Goal: Task Accomplishment & Management: Complete application form

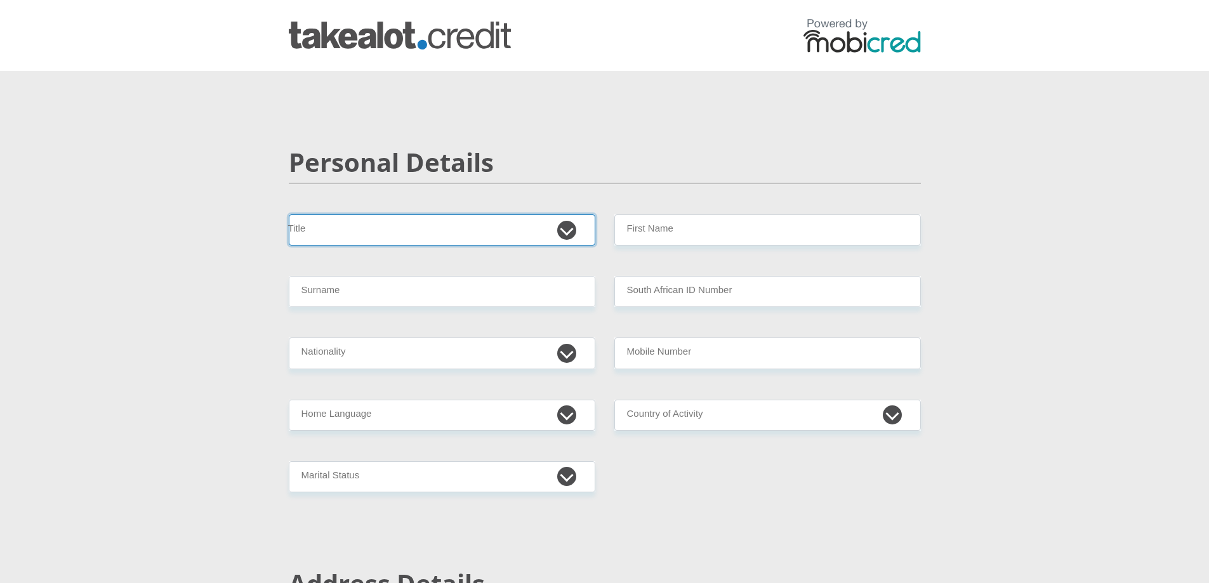
click at [364, 225] on select "Mr Ms Mrs Dr [PERSON_NAME]" at bounding box center [442, 230] width 307 height 31
select select "Mr"
click at [289, 215] on select "Mr Ms Mrs Dr [PERSON_NAME]" at bounding box center [442, 230] width 307 height 31
click at [700, 220] on input "First Name" at bounding box center [767, 230] width 307 height 31
type input "makhosonke"
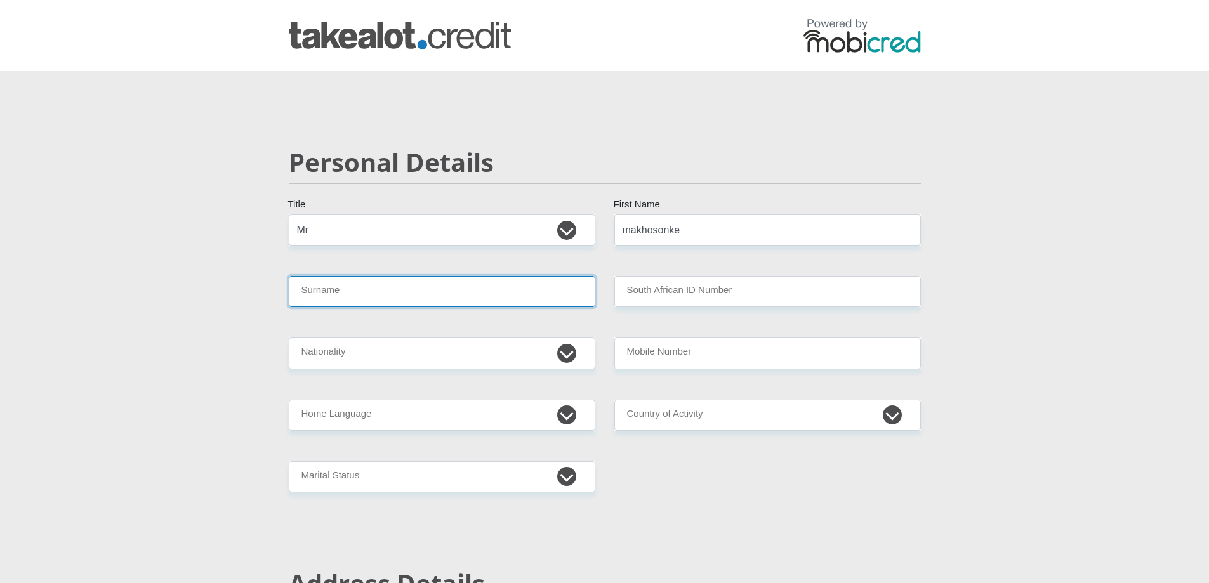
type input "ngwenya"
select select "ZAF"
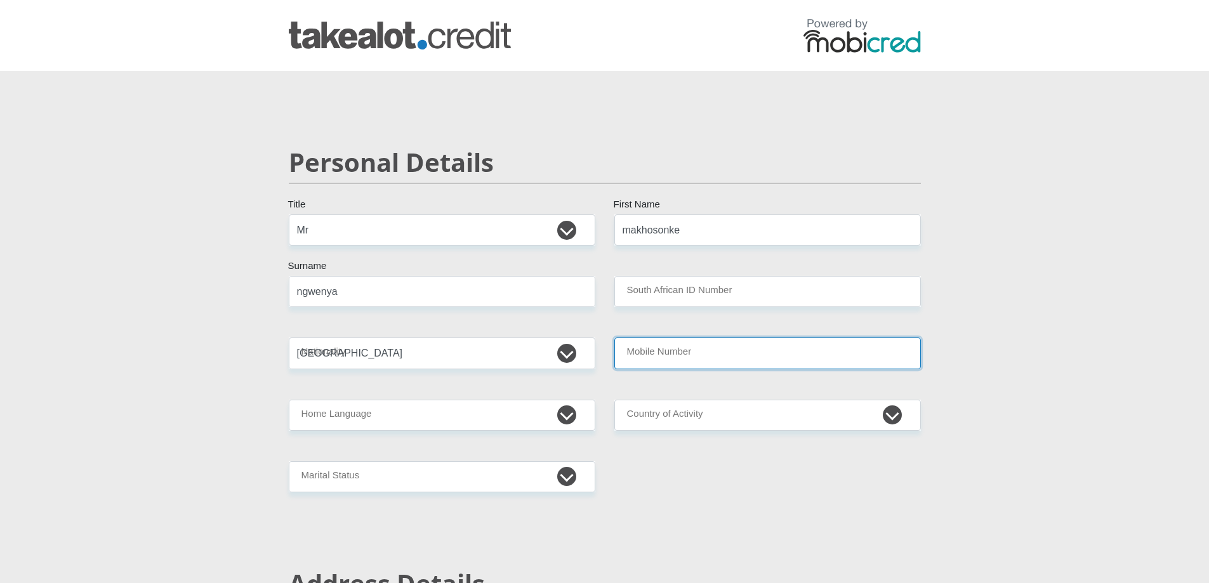
type input "0604852321"
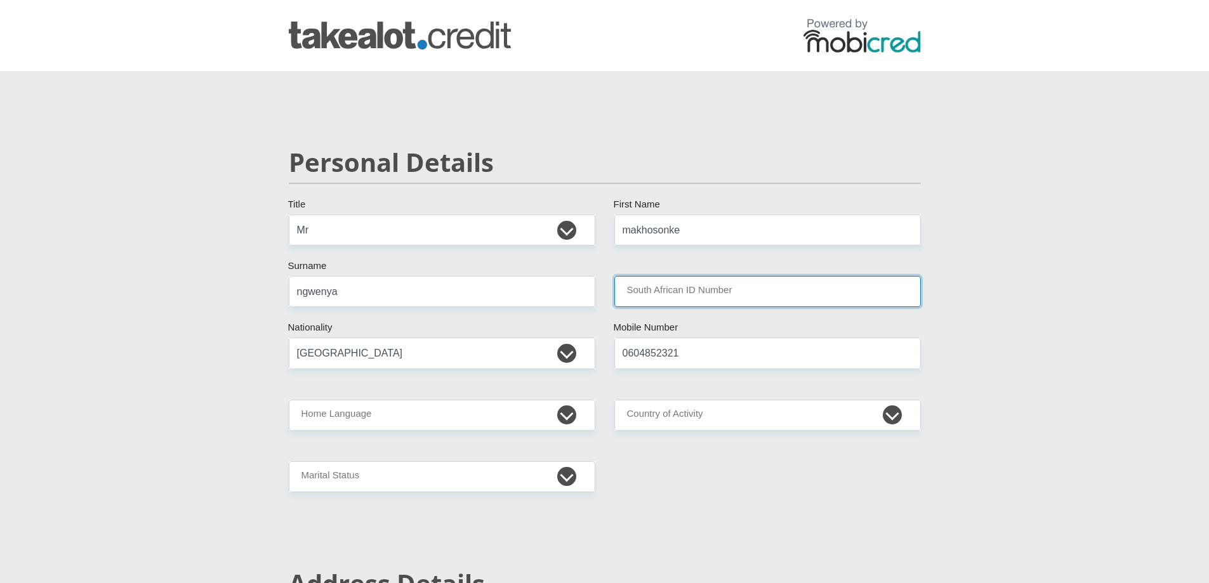
click at [662, 295] on input "South African ID Number" at bounding box center [767, 291] width 307 height 31
type input "9009255553085"
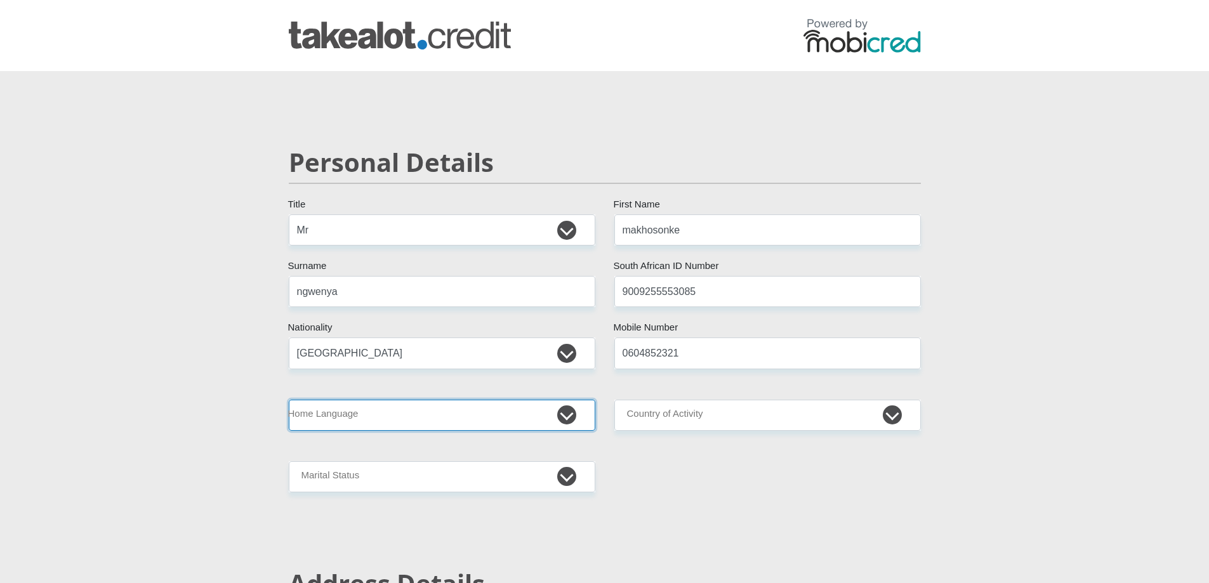
click at [368, 412] on select "Afrikaans English Sepedi South Ndebele Southern Sotho Swati Tsonga Tswana Venda…" at bounding box center [442, 415] width 307 height 31
select select "[DATE]"
click at [289, 400] on select "Afrikaans English Sepedi South Ndebele Southern Sotho Swati Tsonga Tswana Venda…" at bounding box center [442, 415] width 307 height 31
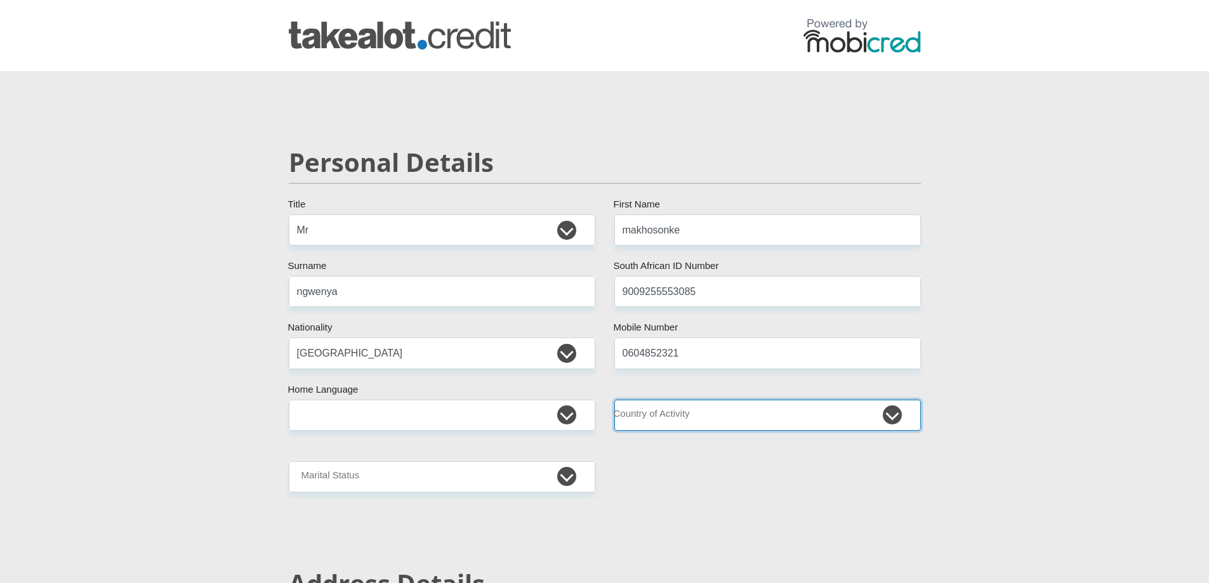
click at [693, 416] on select "[GEOGRAPHIC_DATA] [GEOGRAPHIC_DATA] [GEOGRAPHIC_DATA] [GEOGRAPHIC_DATA] [GEOGRA…" at bounding box center [767, 415] width 307 height 31
select select "ZAF"
click at [614, 400] on select "[GEOGRAPHIC_DATA] [GEOGRAPHIC_DATA] [GEOGRAPHIC_DATA] [GEOGRAPHIC_DATA] [GEOGRA…" at bounding box center [767, 415] width 307 height 31
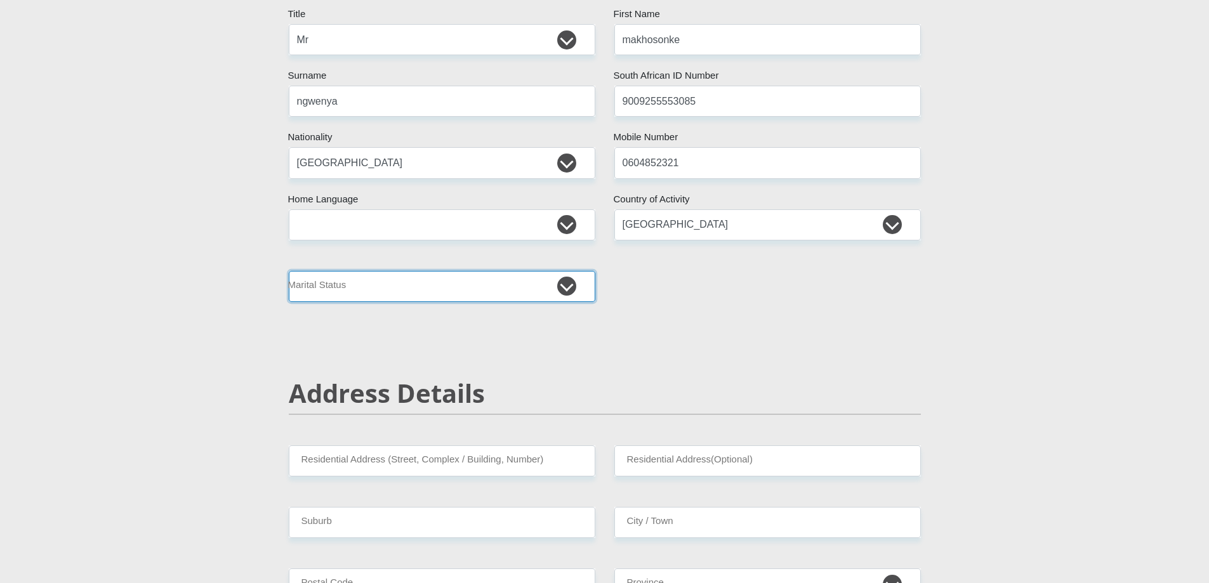
click at [380, 291] on select "Married ANC Single Divorced Widowed Married COP or Customary Law" at bounding box center [442, 286] width 307 height 31
select select "2"
click at [289, 271] on select "Married ANC Single Divorced Widowed Married COP or Customary Law" at bounding box center [442, 286] width 307 height 31
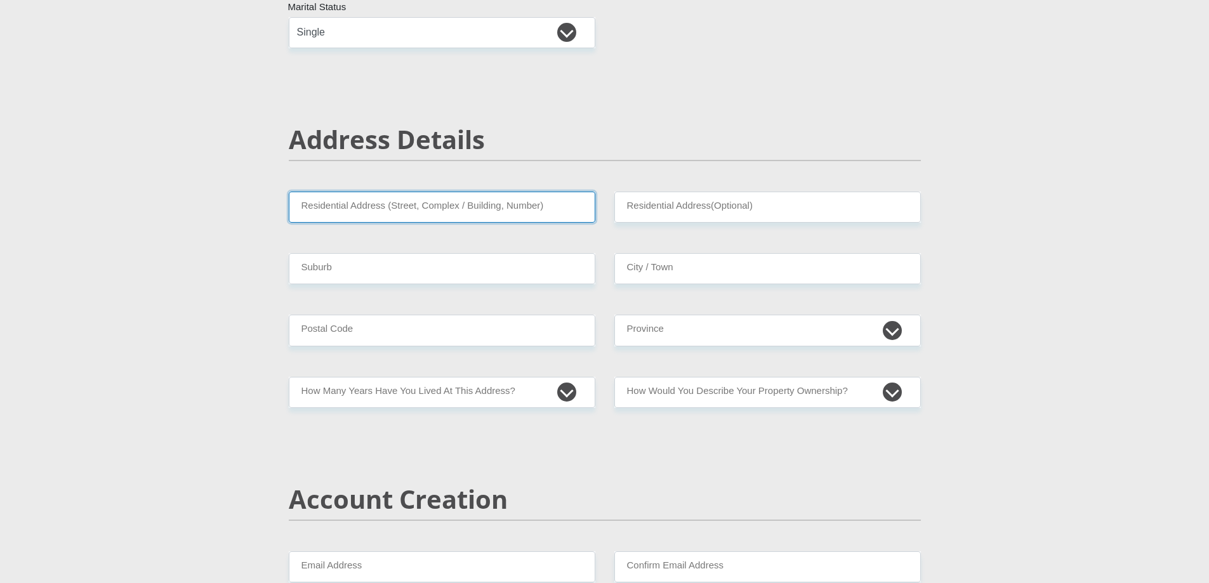
click at [371, 212] on input "Residential Address (Street, Complex / Building, Number)" at bounding box center [442, 207] width 307 height 31
type input "[STREET_ADDRESS]"
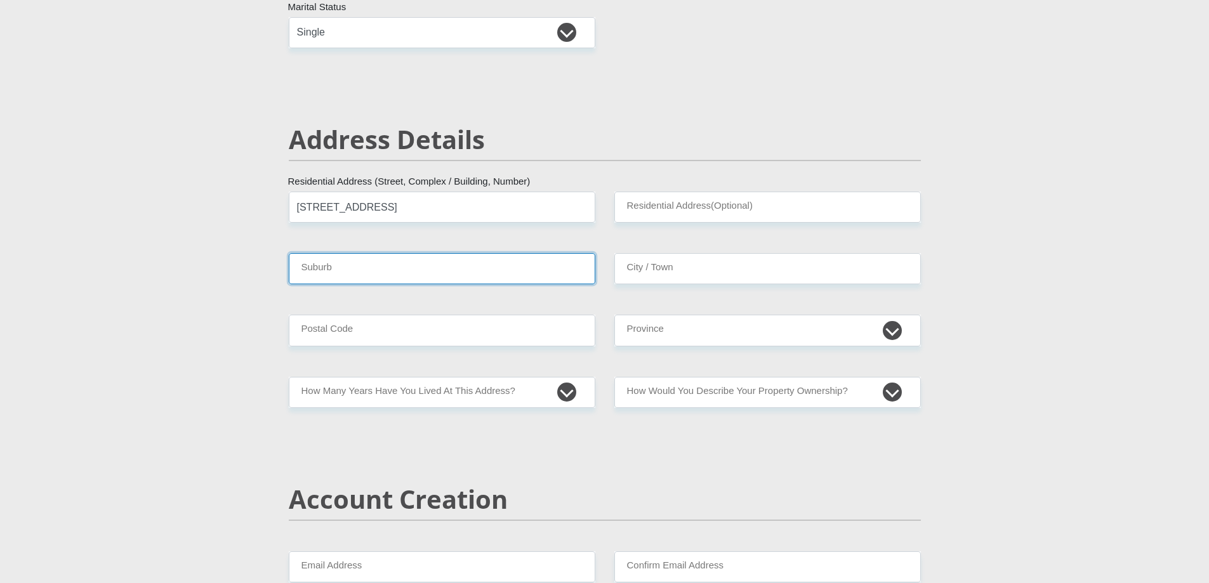
type input "Vosloorus"
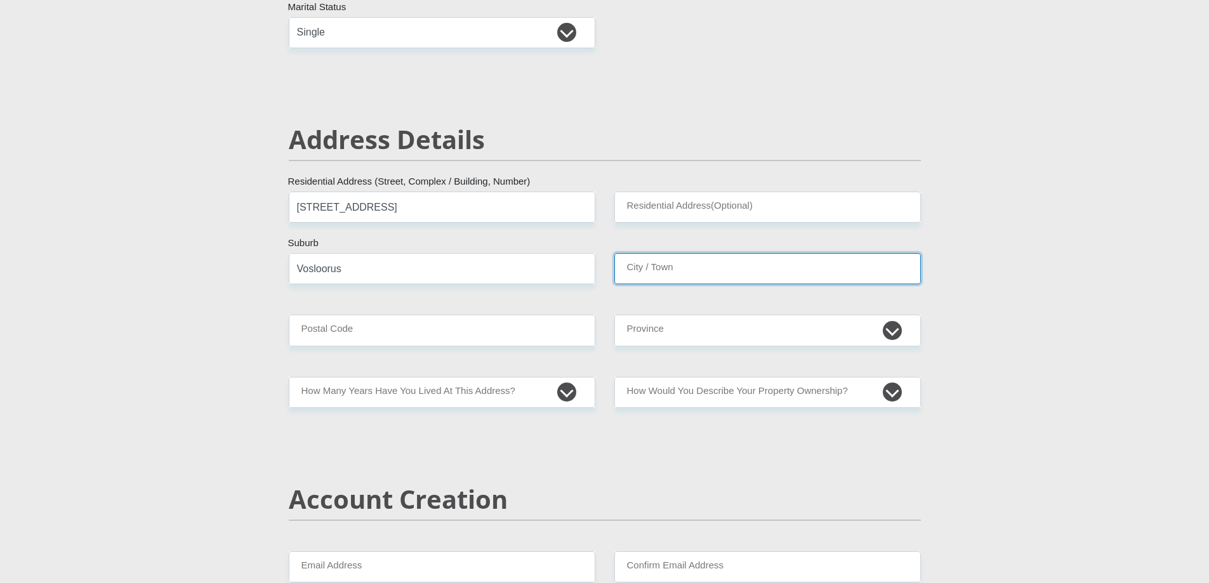
type input "Vosloorus"
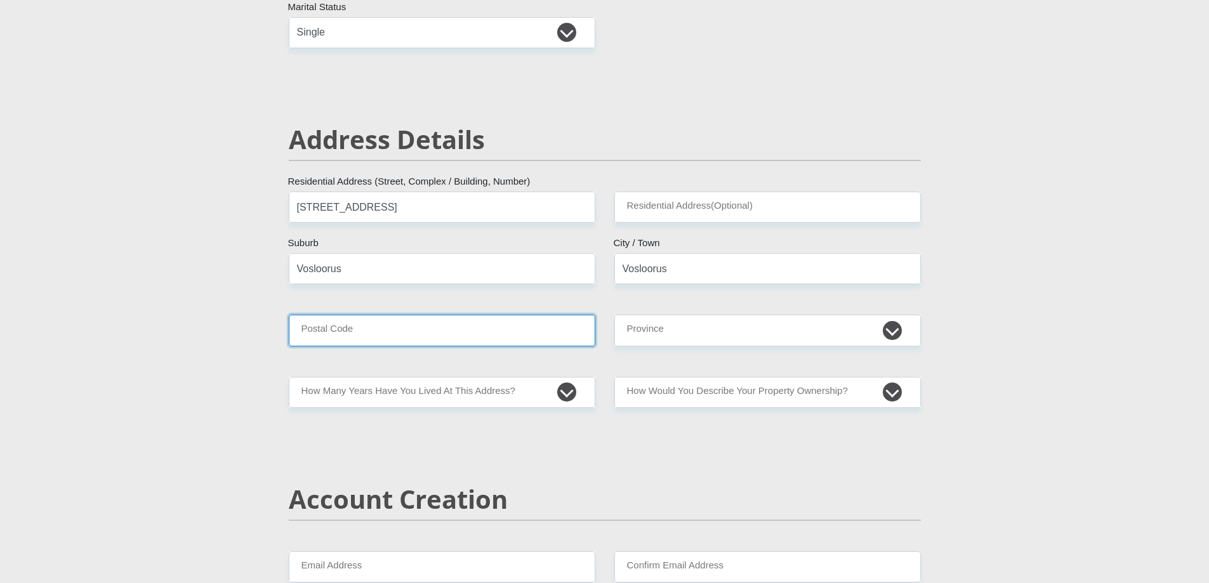
type input "1475"
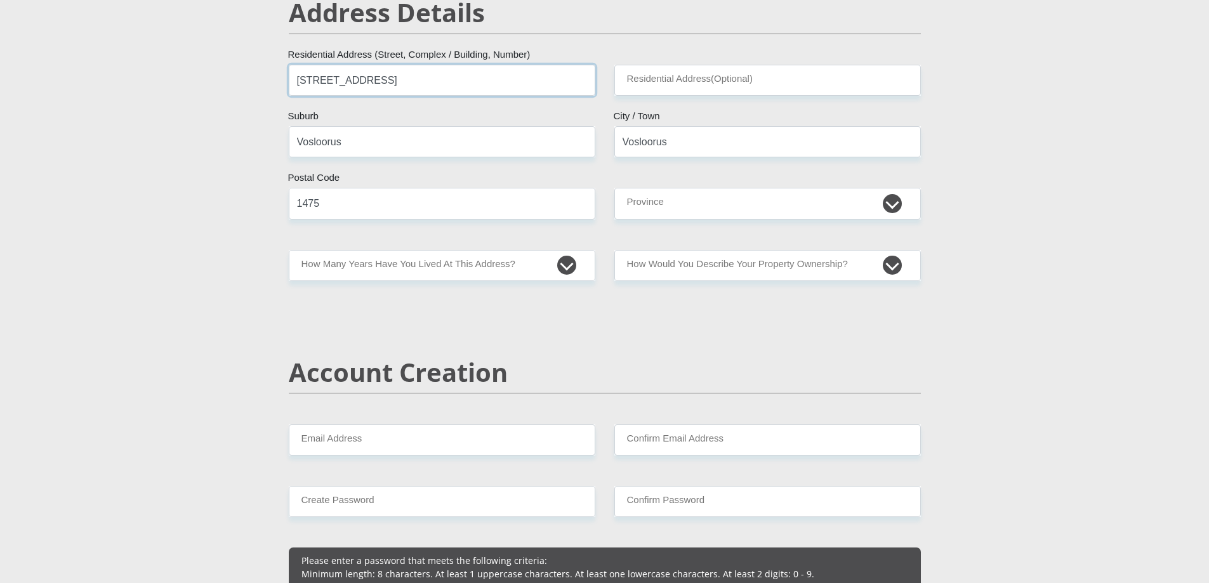
scroll to position [635, 0]
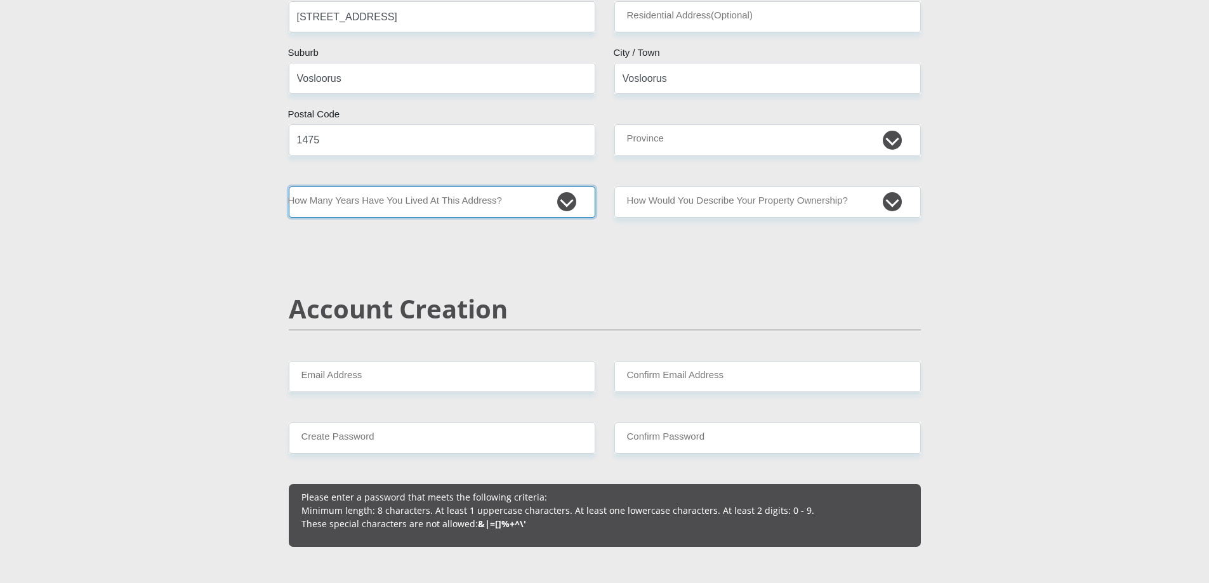
click at [506, 206] on select "less than 1 year 1-3 years 3-5 years 5+ years" at bounding box center [442, 202] width 307 height 31
select select "5"
click at [289, 187] on select "less than 1 year 1-3 years 3-5 years 5+ years" at bounding box center [442, 202] width 307 height 31
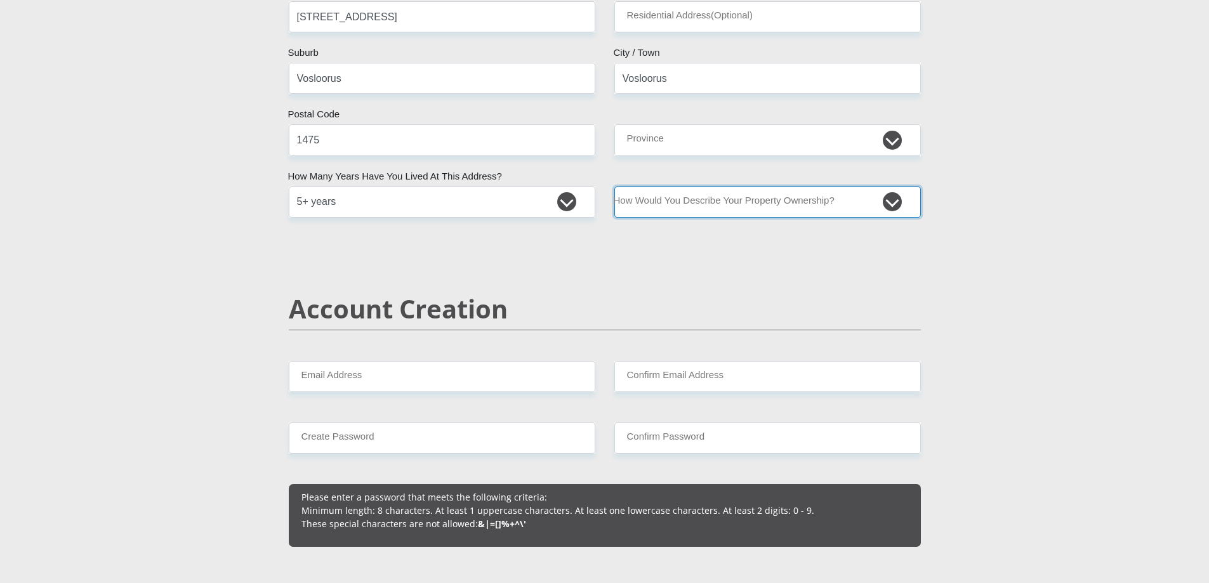
click at [714, 206] on select "Owned Rented Family Owned Company Dwelling" at bounding box center [767, 202] width 307 height 31
select select "parents"
click at [614, 187] on select "Owned Rented Family Owned Company Dwelling" at bounding box center [767, 202] width 307 height 31
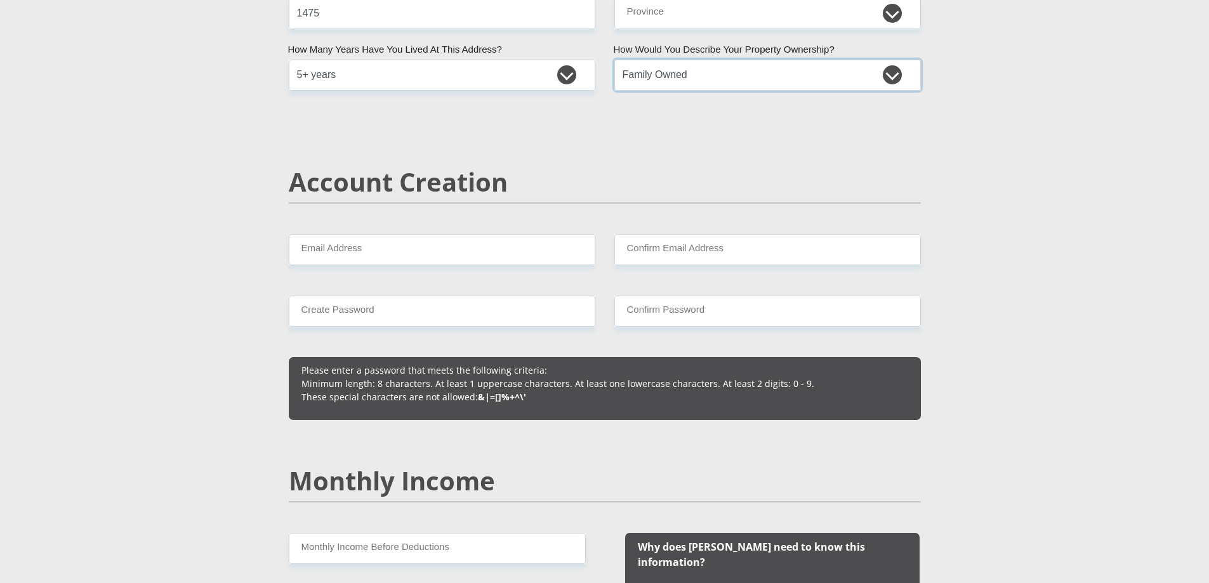
scroll to position [825, 0]
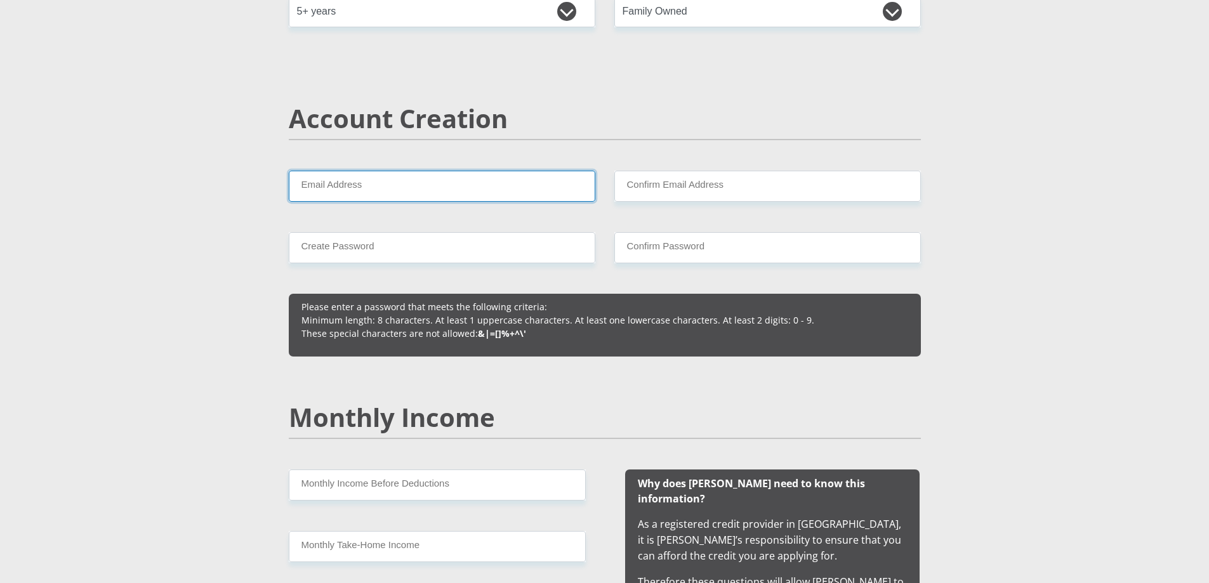
click at [367, 187] on input "Email Address" at bounding box center [442, 186] width 307 height 31
type input "[EMAIL_ADDRESS][DOMAIN_NAME]"
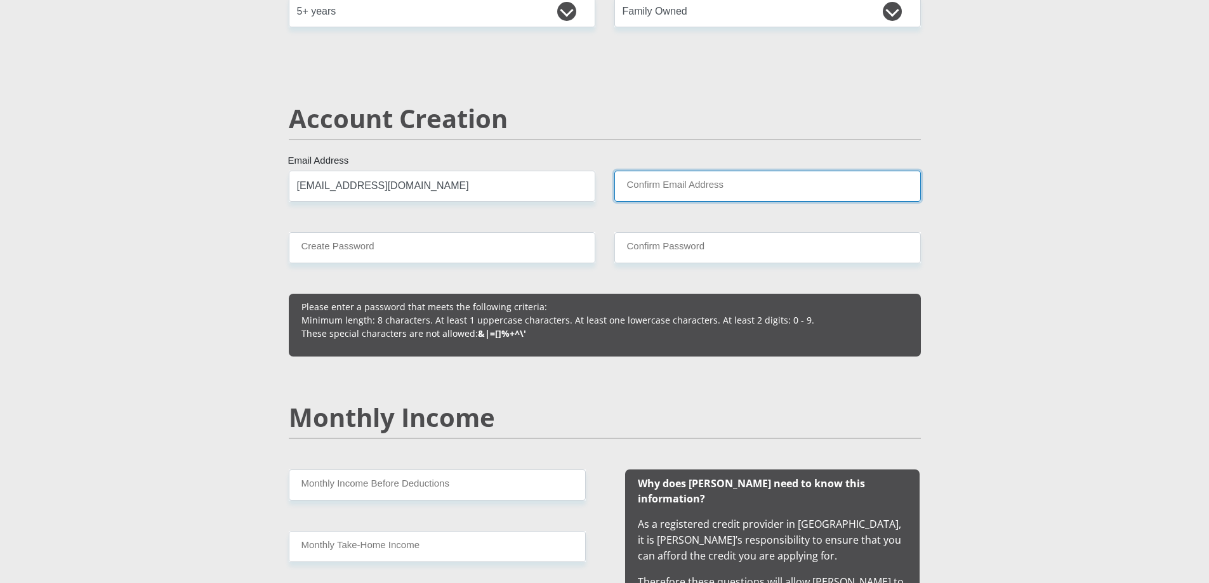
type input "[EMAIL_ADDRESS][DOMAIN_NAME]"
type input "0604852321"
type input "makhosonke"
type input "ngwenya"
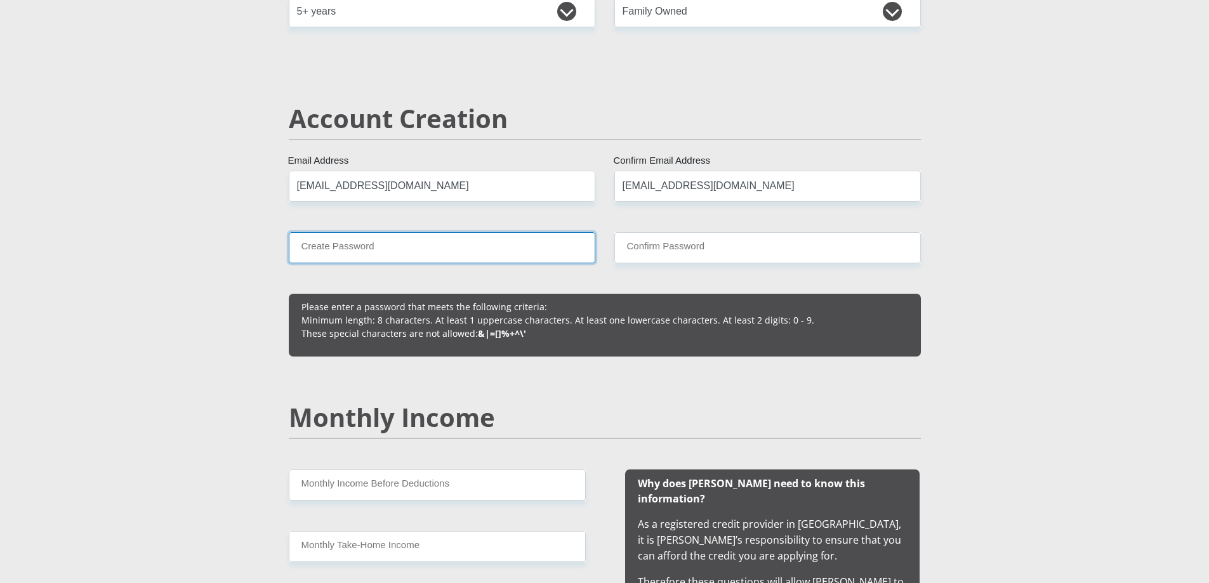
click at [408, 241] on input "Create Password" at bounding box center [442, 247] width 307 height 31
click at [305, 188] on input "[EMAIL_ADDRESS][DOMAIN_NAME]" at bounding box center [442, 186] width 307 height 31
type input "[EMAIL_ADDRESS][DOMAIN_NAME]"
click at [633, 187] on input "[EMAIL_ADDRESS][DOMAIN_NAME]" at bounding box center [767, 186] width 307 height 31
type input "[EMAIL_ADDRESS][DOMAIN_NAME]"
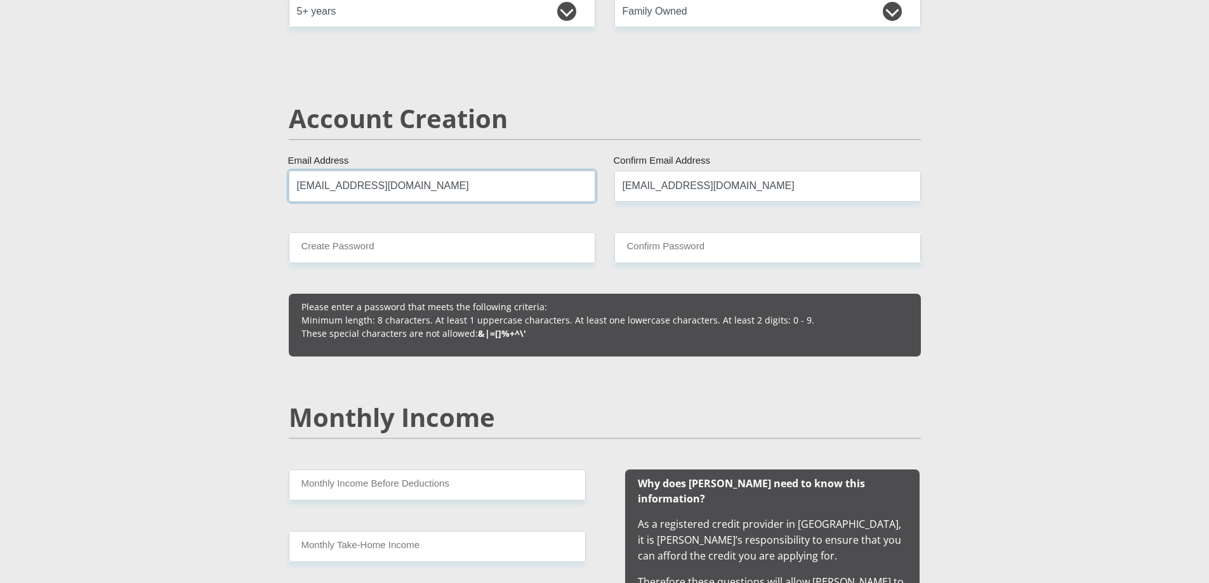
drag, startPoint x: 356, startPoint y: 186, endPoint x: 275, endPoint y: 185, distance: 80.6
type input "[DOMAIN_NAME][EMAIL_ADDRESS][DOMAIN_NAME]"
drag, startPoint x: 795, startPoint y: 189, endPoint x: 600, endPoint y: 189, distance: 194.9
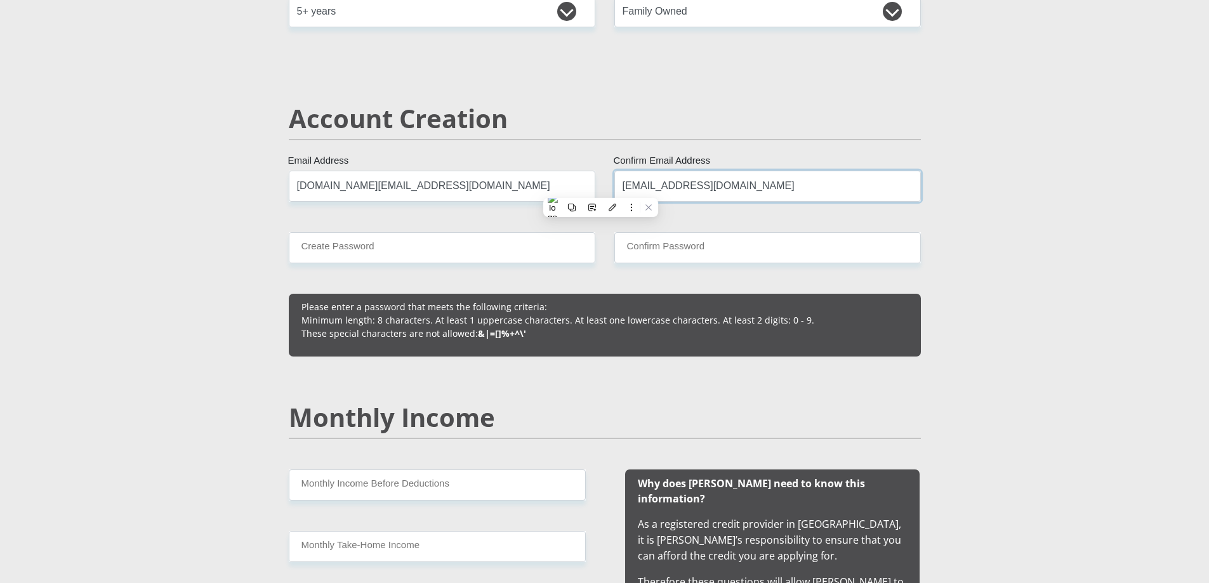
paste input "[DOMAIN_NAME]"
type input "[DOMAIN_NAME][EMAIL_ADDRESS][DOMAIN_NAME]"
click at [440, 248] on input "Create Password" at bounding box center [442, 247] width 307 height 31
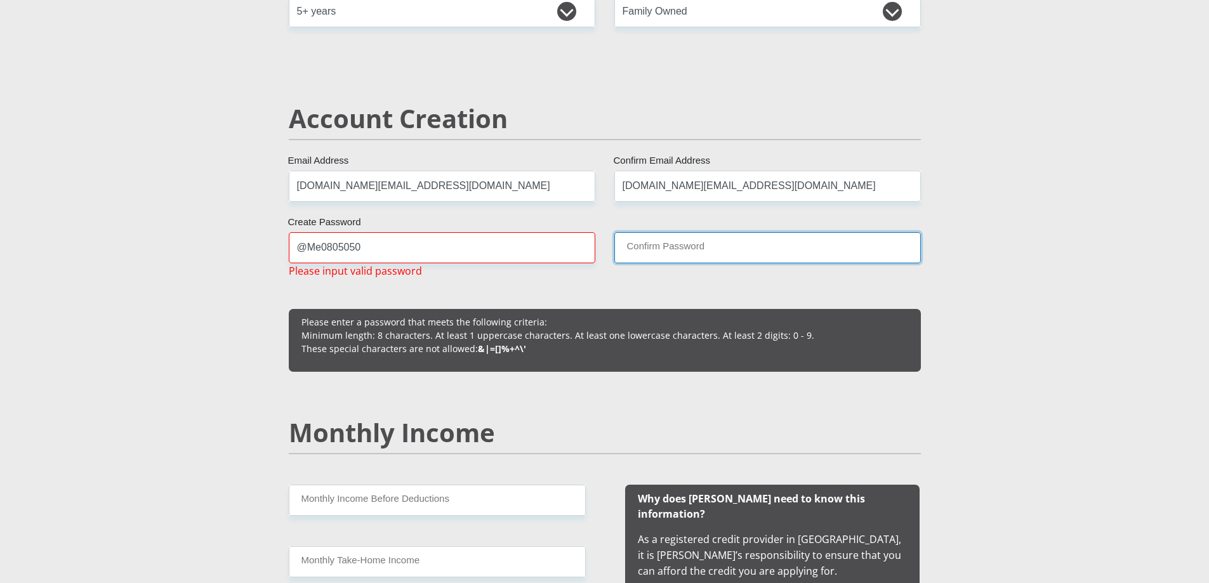
click at [715, 253] on input "Confirm Password" at bounding box center [767, 247] width 307 height 31
click at [368, 256] on input "@Me0805050" at bounding box center [442, 247] width 307 height 31
drag, startPoint x: 305, startPoint y: 244, endPoint x: 270, endPoint y: 244, distance: 35.5
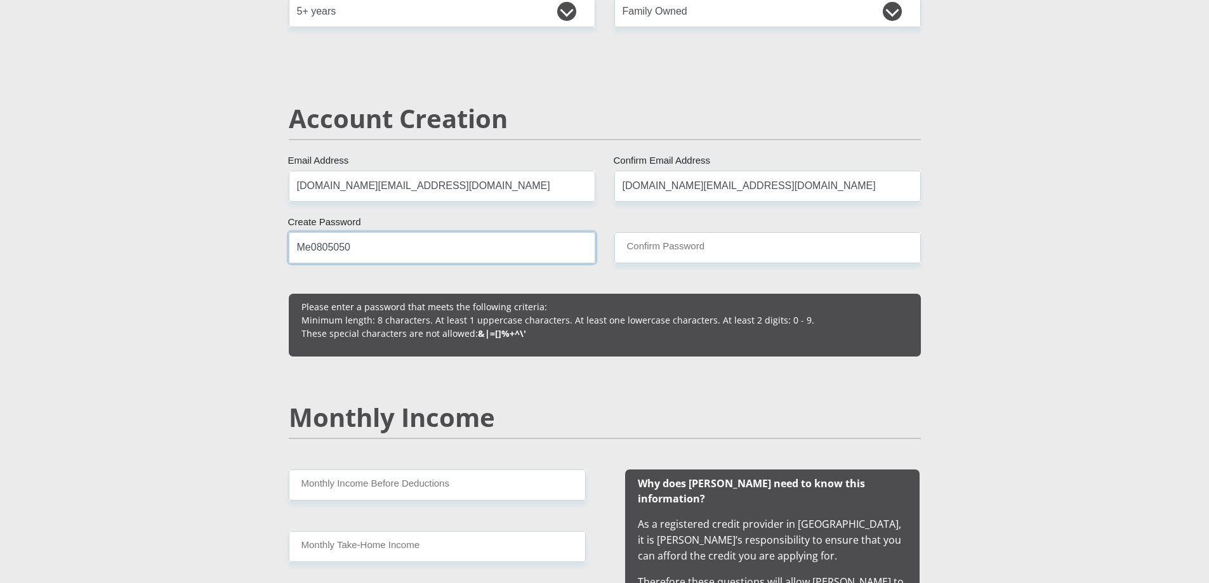
type input "Me0805050"
click at [692, 244] on input "Confirm Password" at bounding box center [767, 247] width 307 height 31
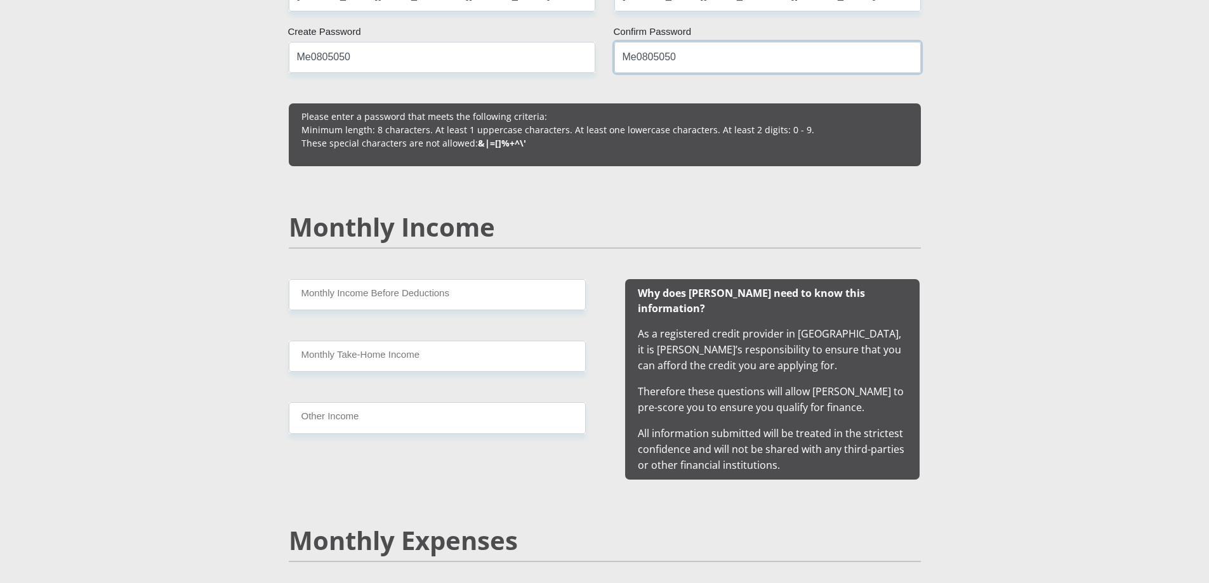
scroll to position [1079, 0]
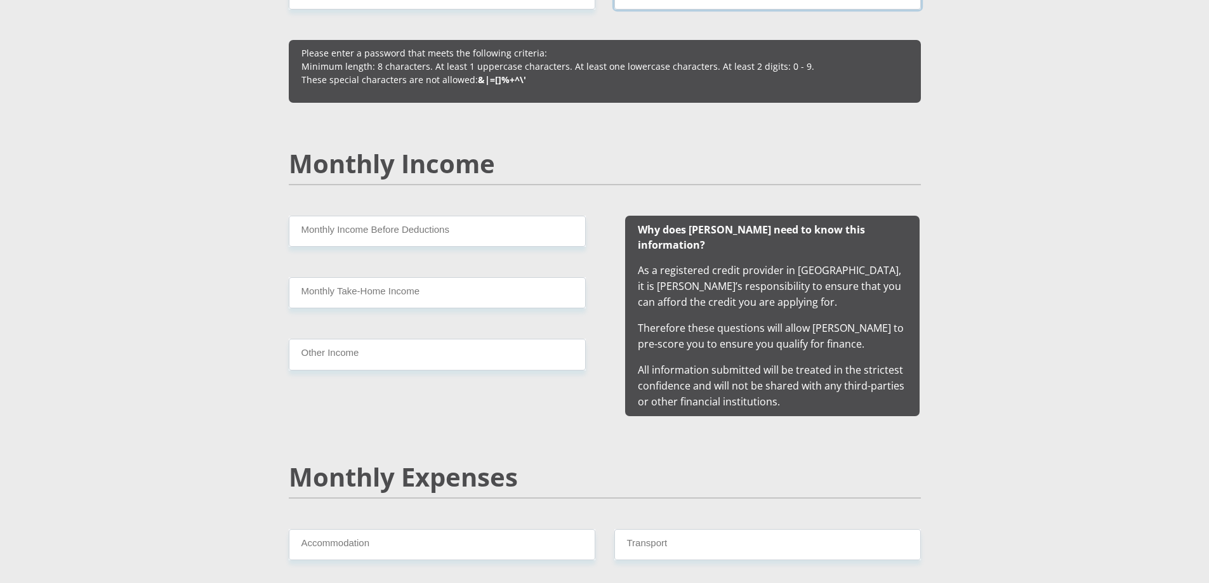
type input "Me0805050"
click at [359, 234] on input "Monthly Income Before Deductions" at bounding box center [437, 231] width 297 height 31
click at [342, 232] on input "Monthly Income Before Deductions" at bounding box center [437, 231] width 297 height 31
type input "75000"
click at [347, 304] on input "Monthly Take-Home Income" at bounding box center [437, 292] width 297 height 31
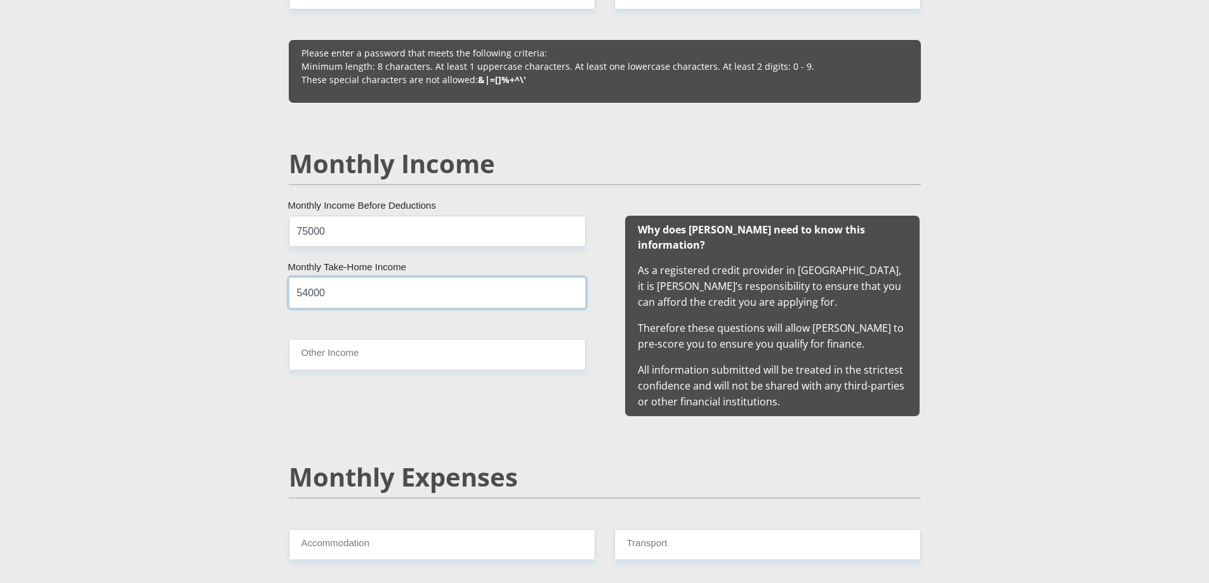
type input "54000"
drag, startPoint x: 335, startPoint y: 234, endPoint x: 290, endPoint y: 234, distance: 44.4
click at [290, 234] on input "75000" at bounding box center [437, 231] width 297 height 31
type input "45000"
drag, startPoint x: 333, startPoint y: 297, endPoint x: 229, endPoint y: 304, distance: 105.0
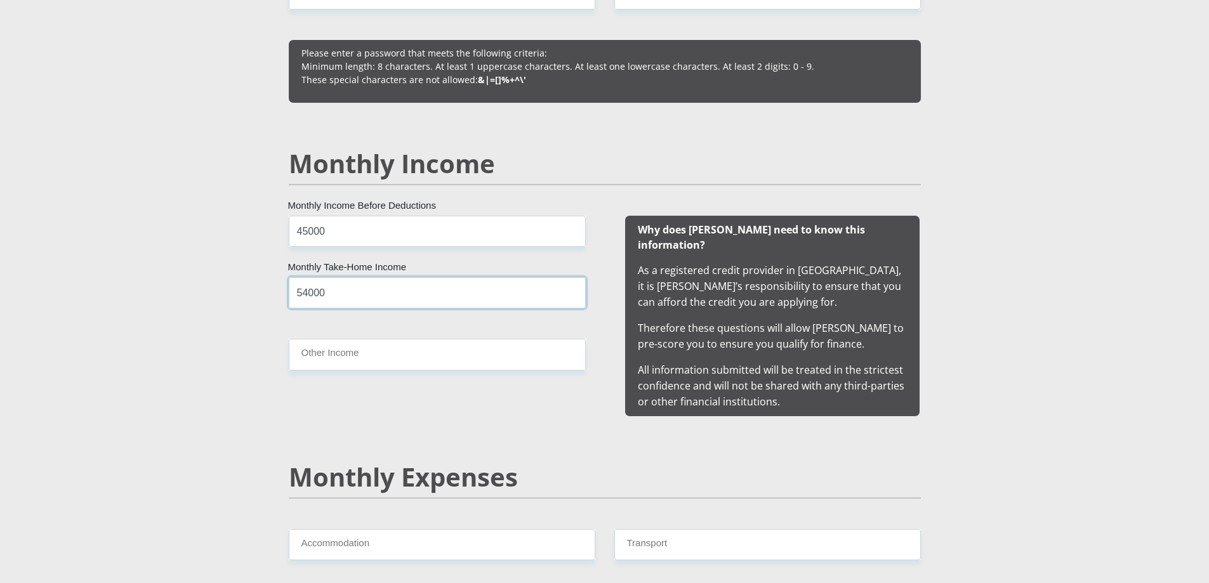
type input "29000"
click at [306, 343] on input "Other Income" at bounding box center [437, 354] width 297 height 31
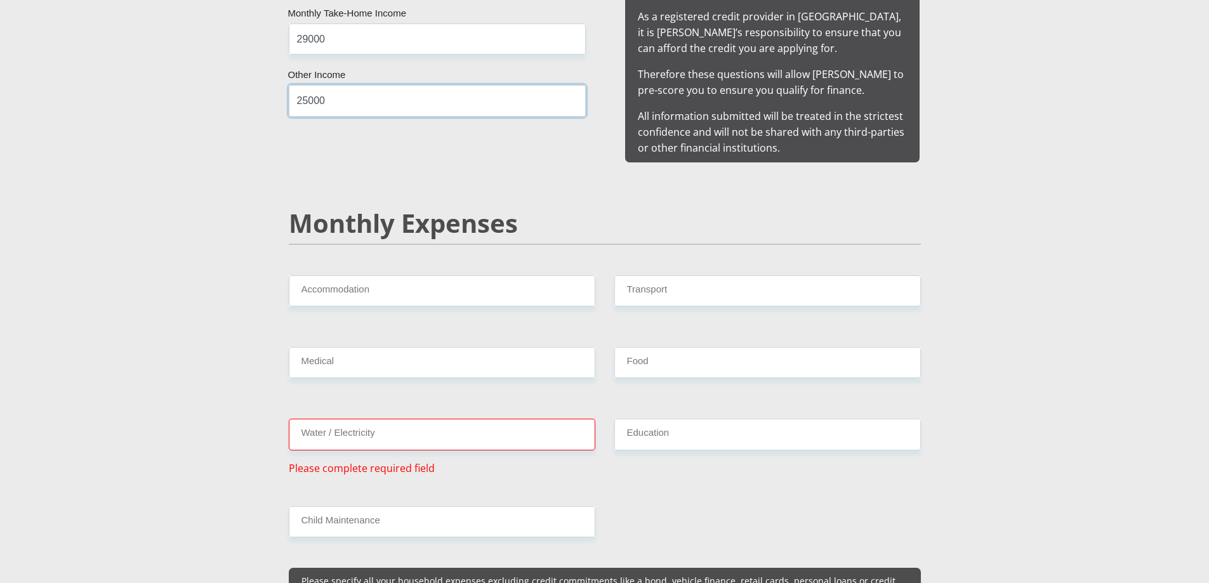
scroll to position [1396, 0]
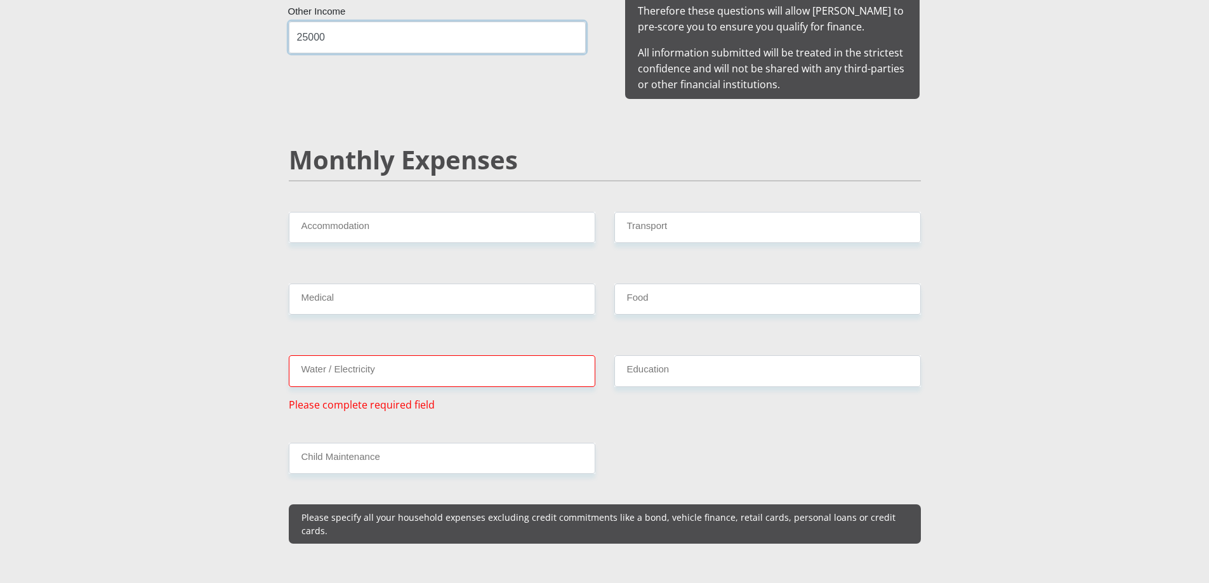
type input "25000"
click at [380, 213] on input "Accommodation" at bounding box center [442, 227] width 307 height 31
type input "0"
click at [684, 212] on input "Transport" at bounding box center [767, 227] width 307 height 31
type input "500"
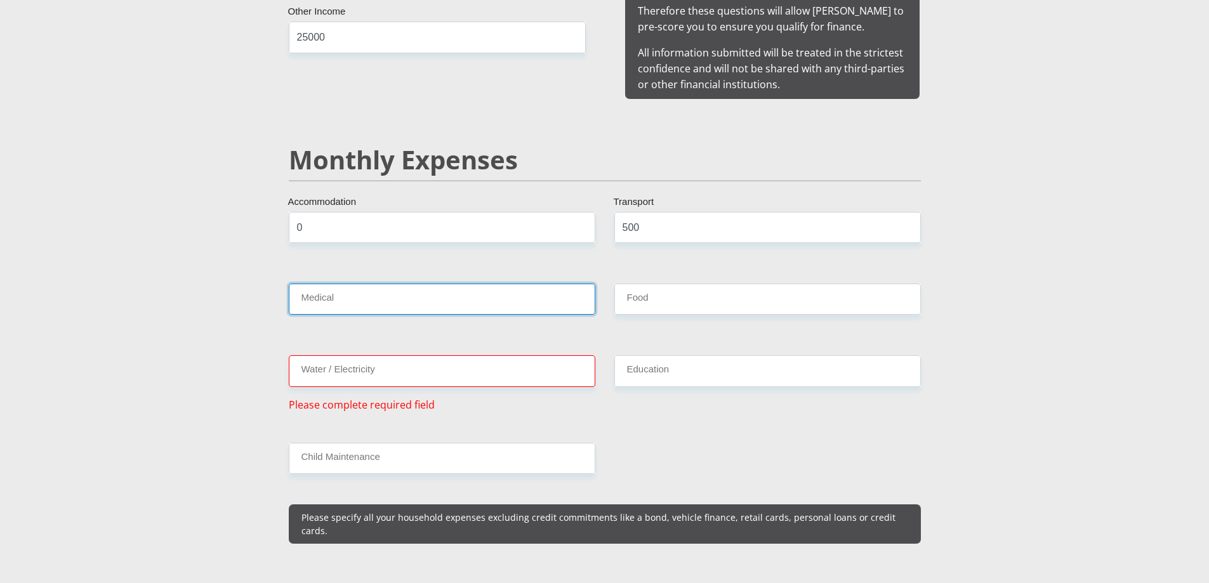
click at [340, 288] on input "Medical" at bounding box center [442, 299] width 307 height 31
type input "0"
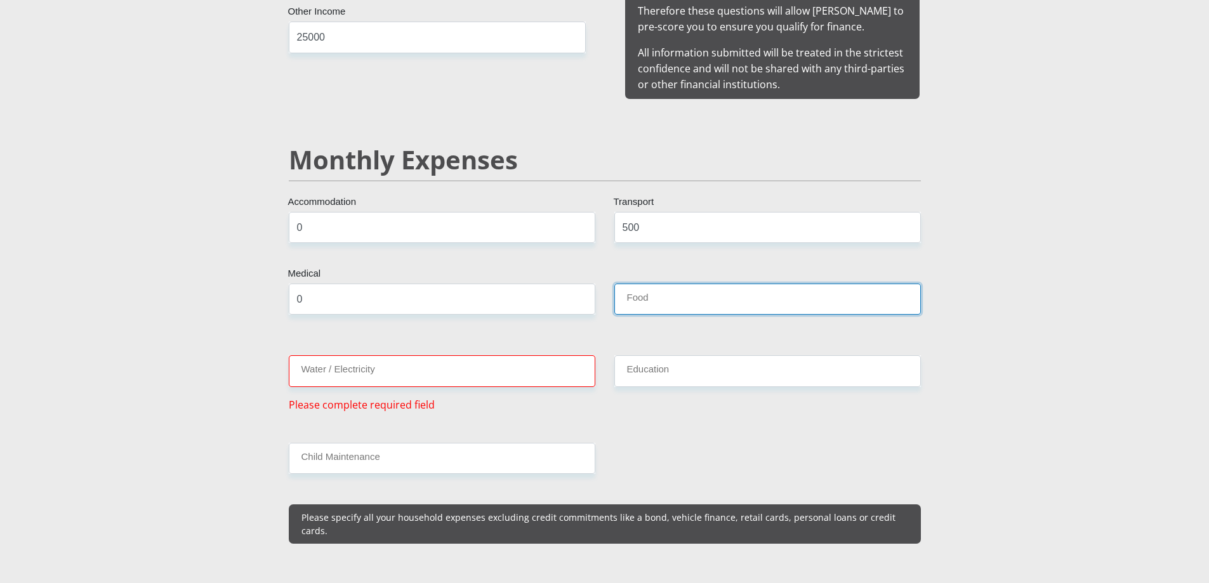
click at [661, 284] on input "Food" at bounding box center [767, 299] width 307 height 31
type input "1"
type input "2500"
click at [388, 355] on input "Water / Electricity" at bounding box center [442, 370] width 307 height 31
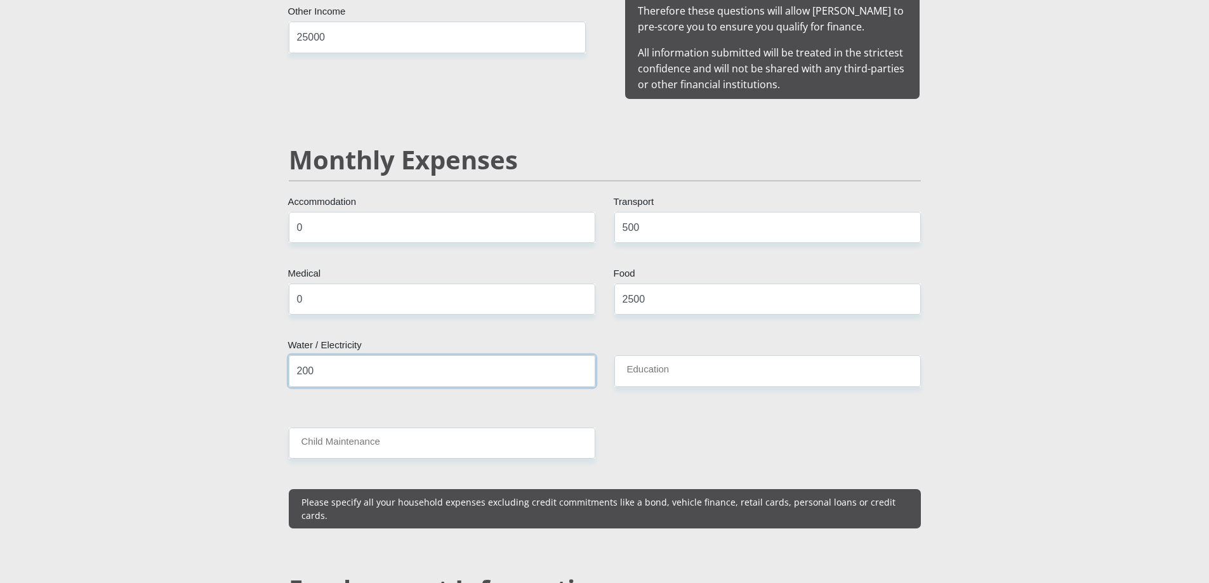
type input "200"
click at [698, 355] on input "Education" at bounding box center [767, 370] width 307 height 31
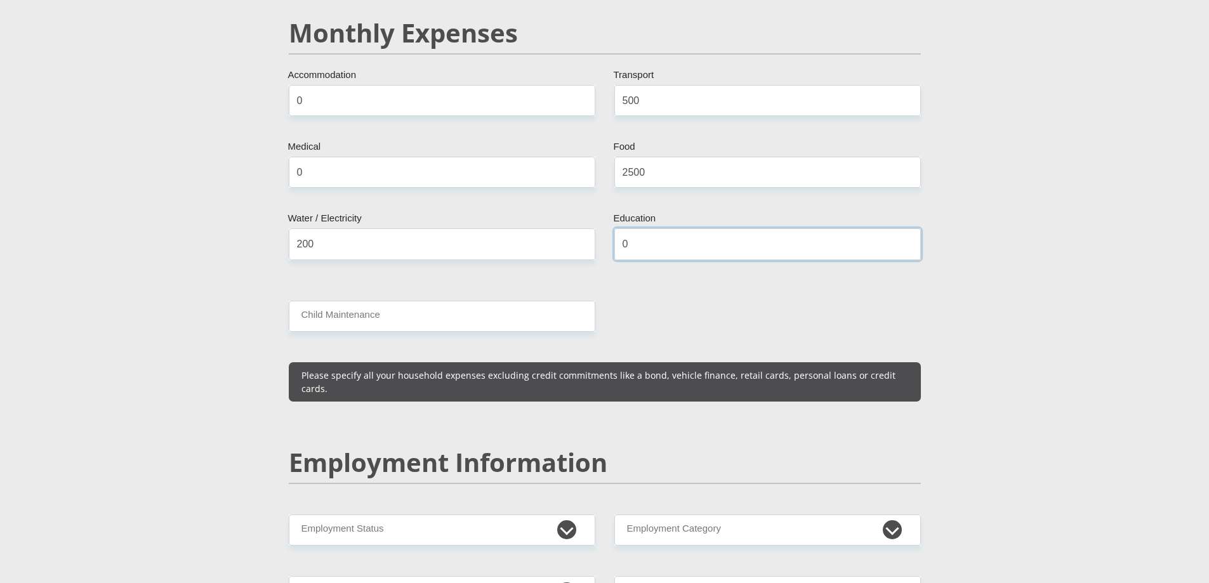
scroll to position [1587, 0]
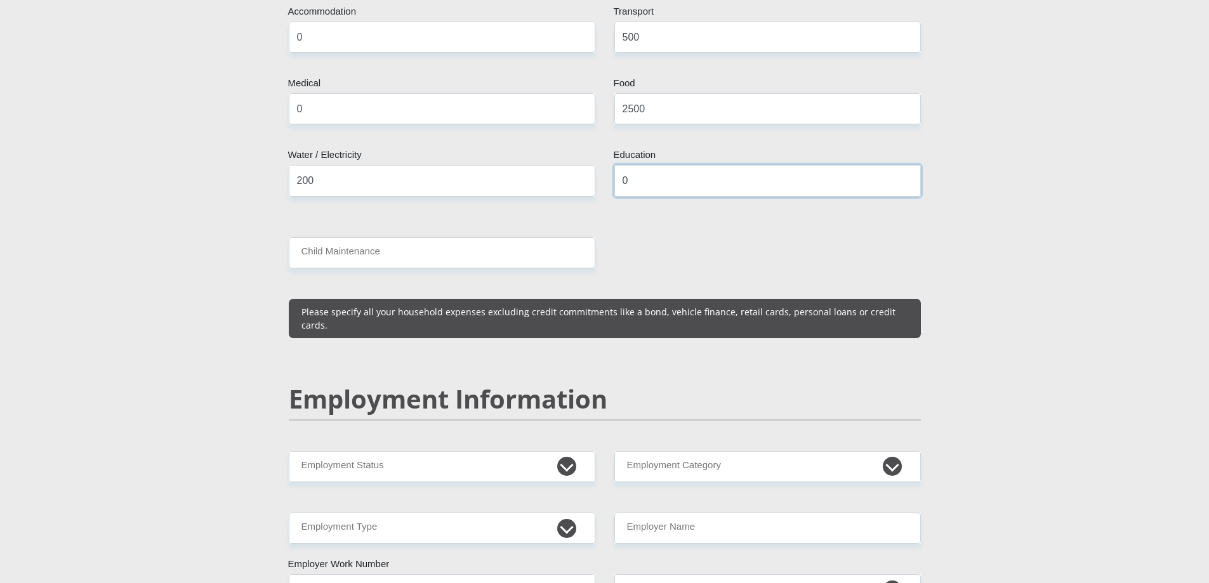
type input "0"
click at [388, 237] on input "Child Maintenance" at bounding box center [442, 252] width 307 height 31
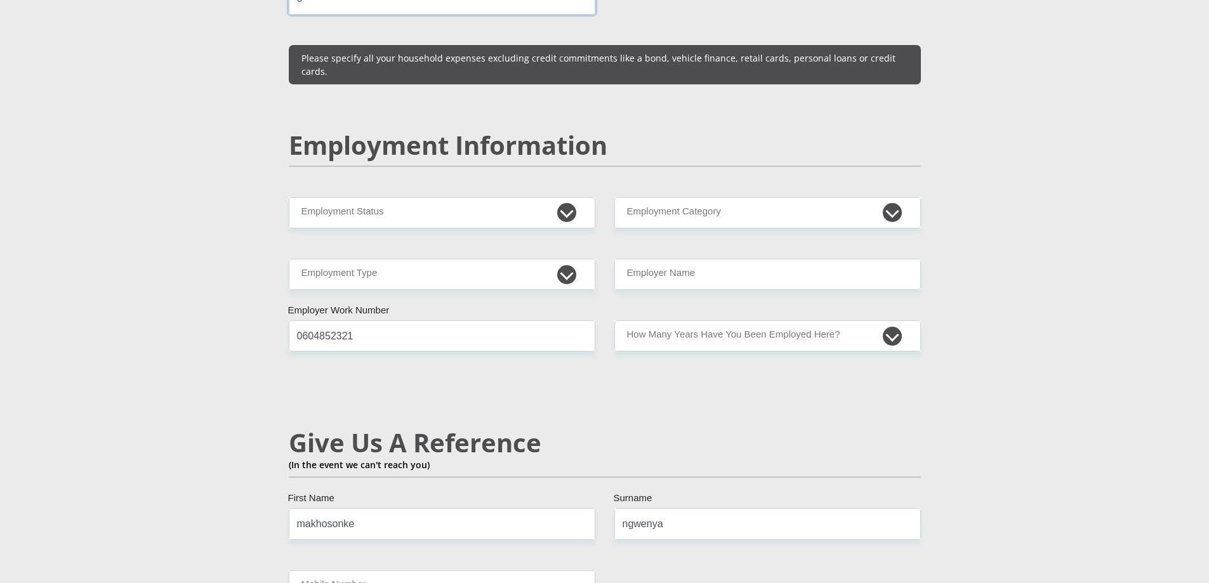
type input "0"
click at [395, 201] on select "Permanent/Full-time Part-time/Casual [DEMOGRAPHIC_DATA] Worker Self-Employed Ho…" at bounding box center [442, 212] width 307 height 31
select select "1"
click at [289, 197] on select "Permanent/Full-time Part-time/Casual [DEMOGRAPHIC_DATA] Worker Self-Employed Ho…" at bounding box center [442, 212] width 307 height 31
click at [689, 197] on select "AGRICULTURE ALCOHOL & TOBACCO CONSTRUCTION MATERIALS METALLURGY EQUIPMENT FOR R…" at bounding box center [767, 212] width 307 height 31
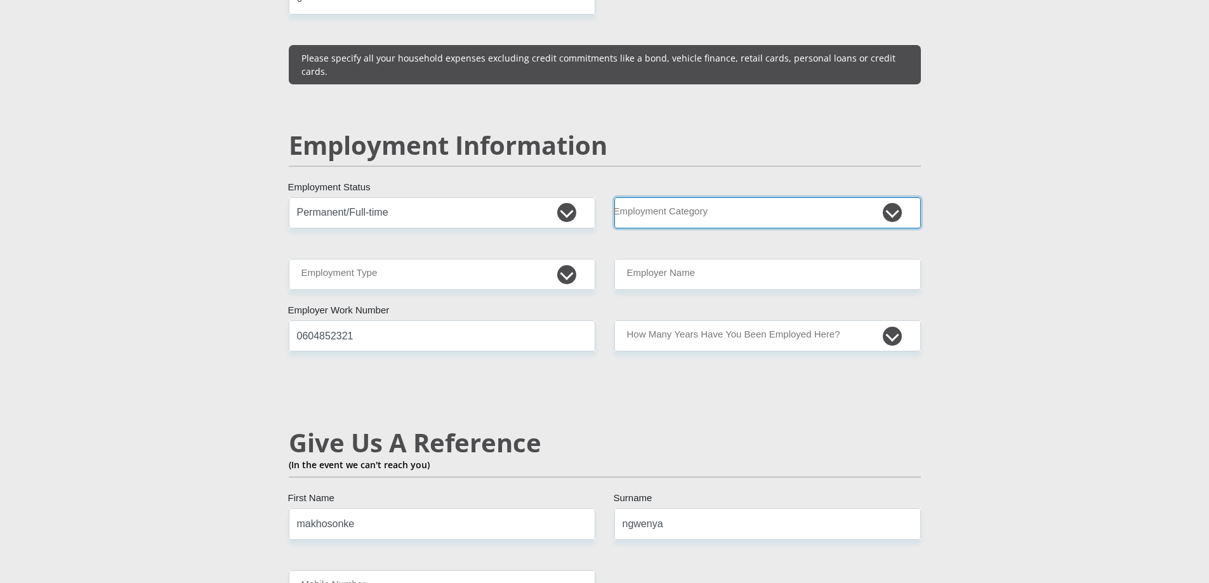
select select "71"
click at [614, 197] on select "AGRICULTURE ALCOHOL & TOBACCO CONSTRUCTION MATERIALS METALLURGY EQUIPMENT FOR R…" at bounding box center [767, 212] width 307 height 31
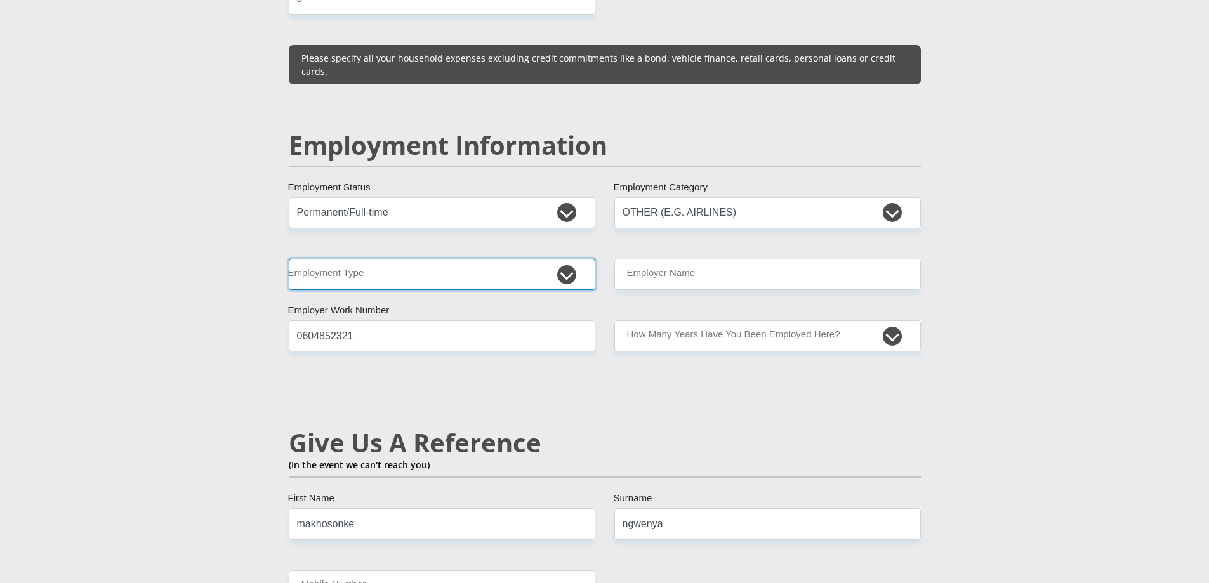
click at [396, 260] on select "College/Lecturer Craft Seller Creative Driver Executive Farmer Forces - Non Com…" at bounding box center [442, 274] width 307 height 31
select select "Semi-Professional Worker"
click at [289, 259] on select "College/Lecturer Craft Seller Creative Driver Executive Farmer Forces - Non Com…" at bounding box center [442, 274] width 307 height 31
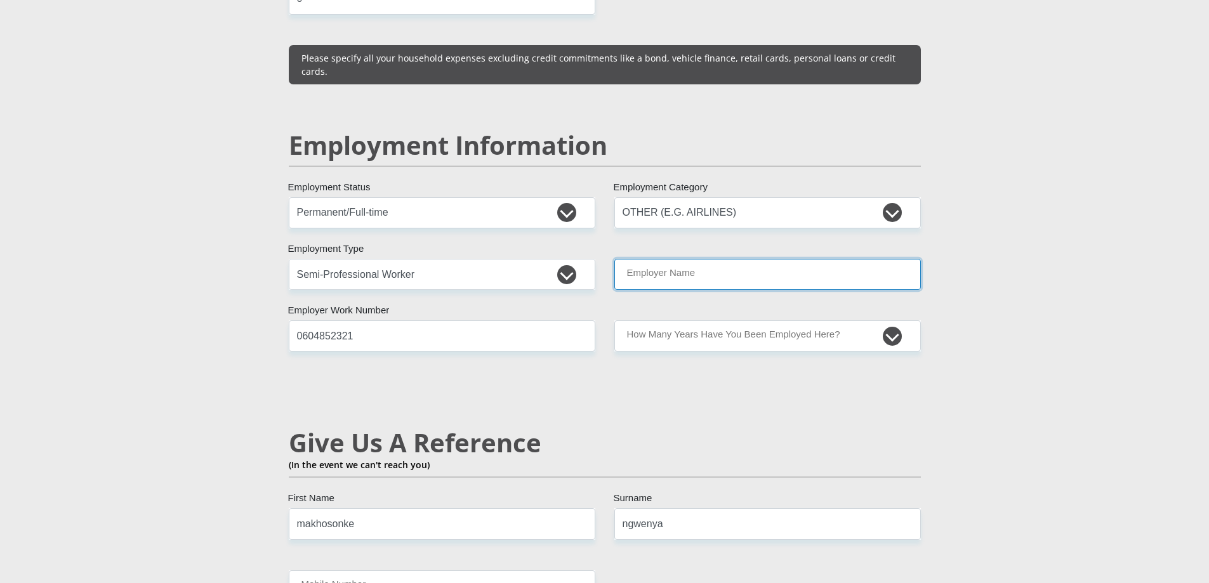
click at [700, 267] on input "Employer Name" at bounding box center [767, 274] width 307 height 31
type input "Altron"
drag, startPoint x: 389, startPoint y: 326, endPoint x: 238, endPoint y: 331, distance: 151.2
click at [238, 331] on section "Personal Details Mr Ms Mrs Dr [PERSON_NAME] Title makhosonke First Name ngwenya…" at bounding box center [604, 193] width 1209 height 3926
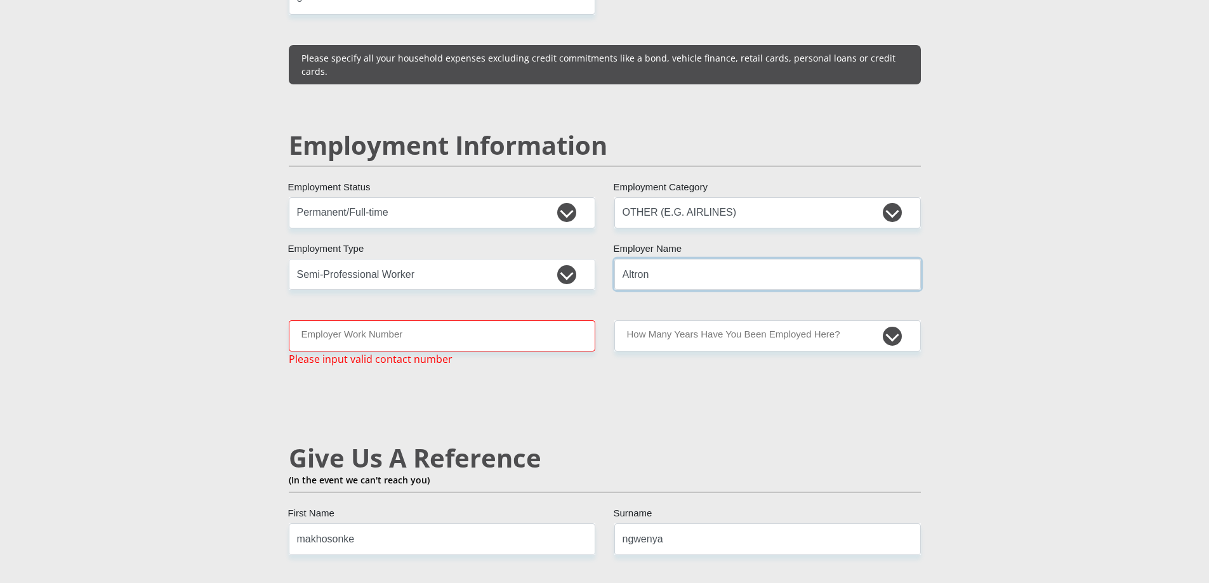
click at [658, 260] on input "Altron" at bounding box center [767, 274] width 307 height 31
type input "Altron"
click at [678, 322] on select "less than 1 year 1-3 years 3-5 years 5+ years" at bounding box center [767, 336] width 307 height 31
click at [424, 323] on input "Employer Work Number" at bounding box center [442, 336] width 307 height 31
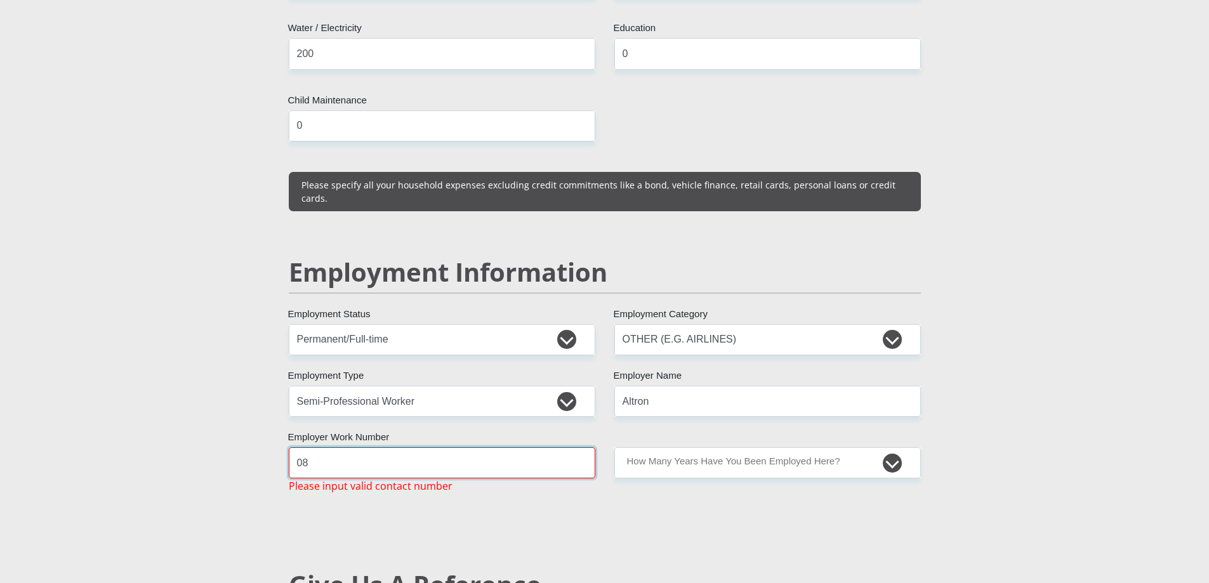
scroll to position [1777, 0]
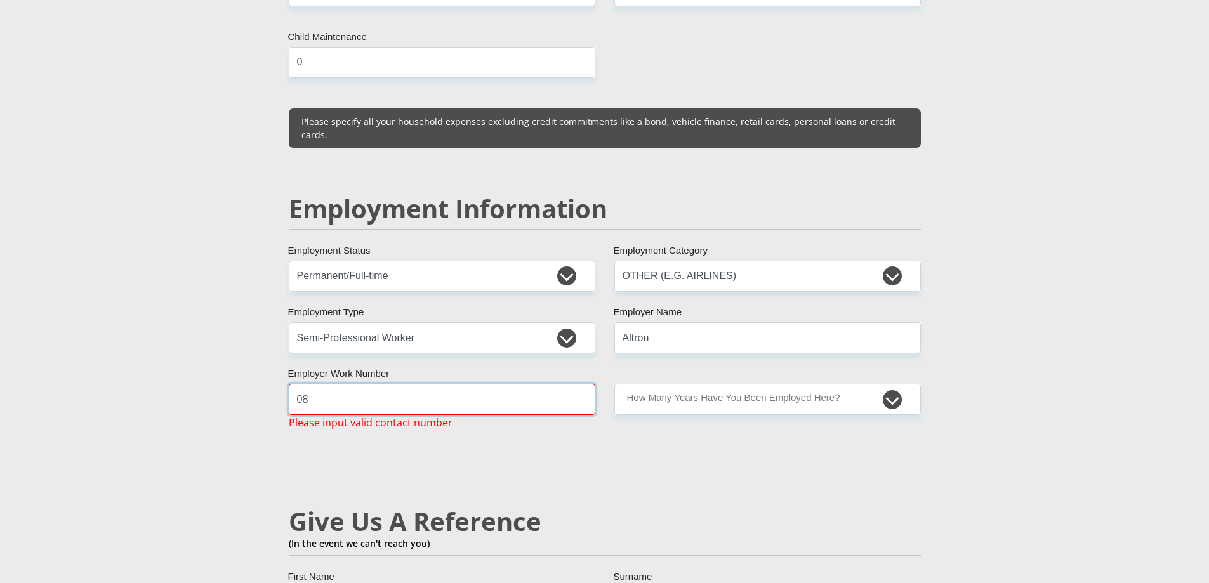
type input "08"
click at [632, 385] on select "less than 1 year 1-3 years 3-5 years 5+ years" at bounding box center [767, 399] width 307 height 31
click at [614, 384] on select "less than 1 year 1-3 years 3-5 years 5+ years" at bounding box center [767, 399] width 307 height 31
drag, startPoint x: 708, startPoint y: 319, endPoint x: 599, endPoint y: 325, distance: 110.0
click at [599, 325] on div "Mr Ms Mrs Dr [PERSON_NAME] Title makhosonke First Name ngwenya Surname 90092555…" at bounding box center [604, 255] width 651 height 3636
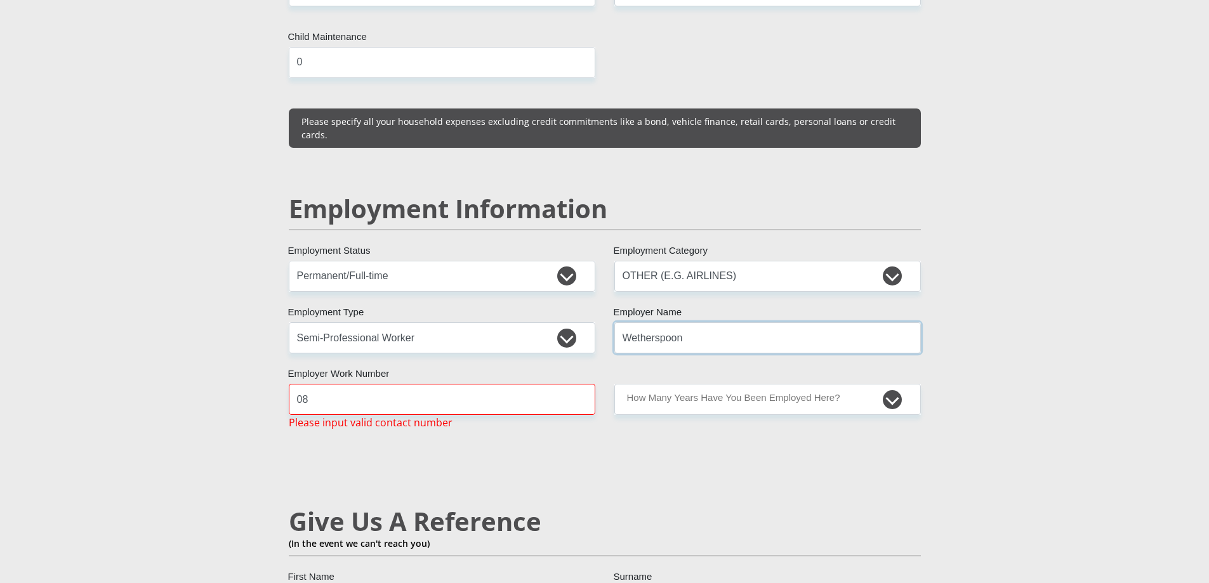
type input "Wetherspoon"
drag, startPoint x: 387, startPoint y: 387, endPoint x: 363, endPoint y: 388, distance: 24.1
click at [363, 388] on input "08" at bounding box center [442, 399] width 307 height 31
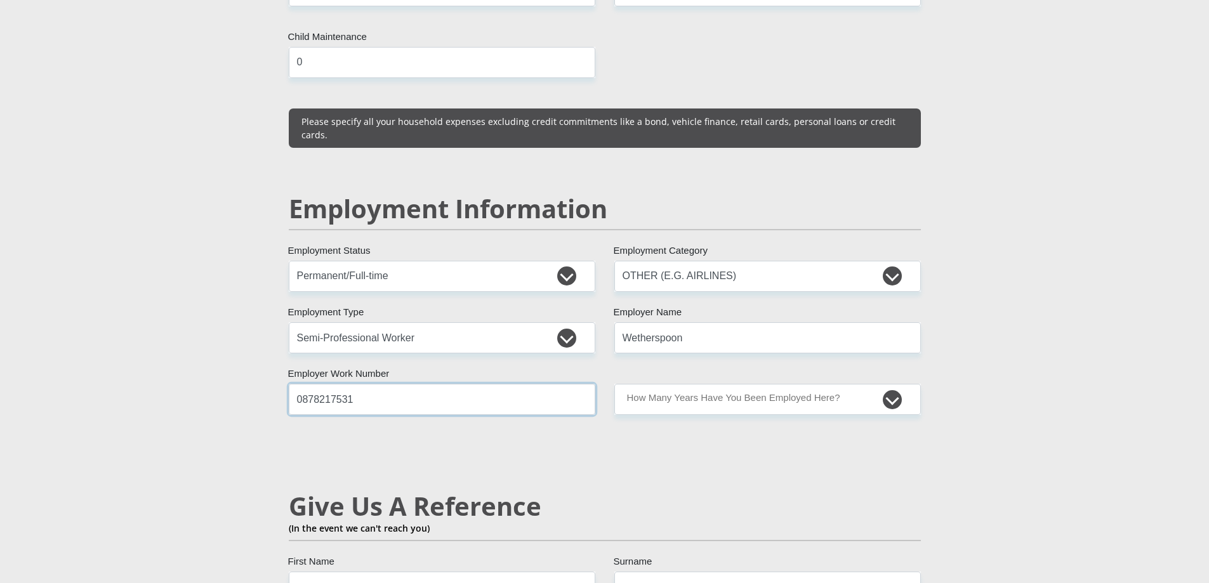
type input "0878217531"
click at [762, 384] on select "less than 1 year 1-3 years 3-5 years 5+ years" at bounding box center [767, 399] width 307 height 31
select select "24"
click at [614, 384] on select "less than 1 year 1-3 years 3-5 years 5+ years" at bounding box center [767, 399] width 307 height 31
click at [710, 418] on div "Mr Ms Mrs Dr [PERSON_NAME] Title makhosonke First Name ngwenya Surname 90092555…" at bounding box center [604, 247] width 651 height 3621
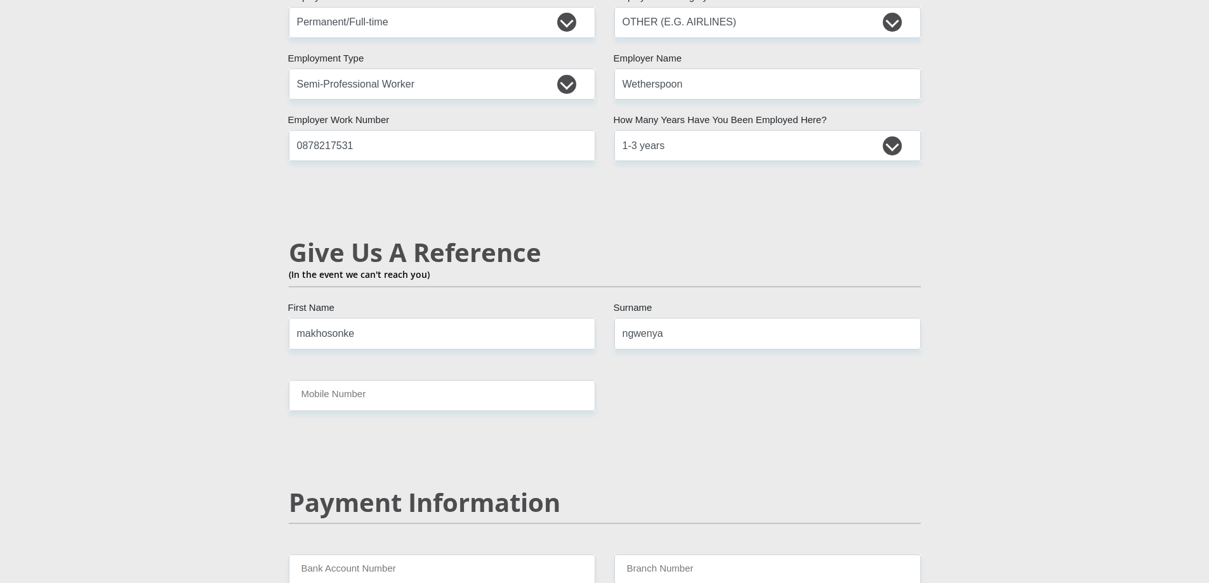
scroll to position [2095, 0]
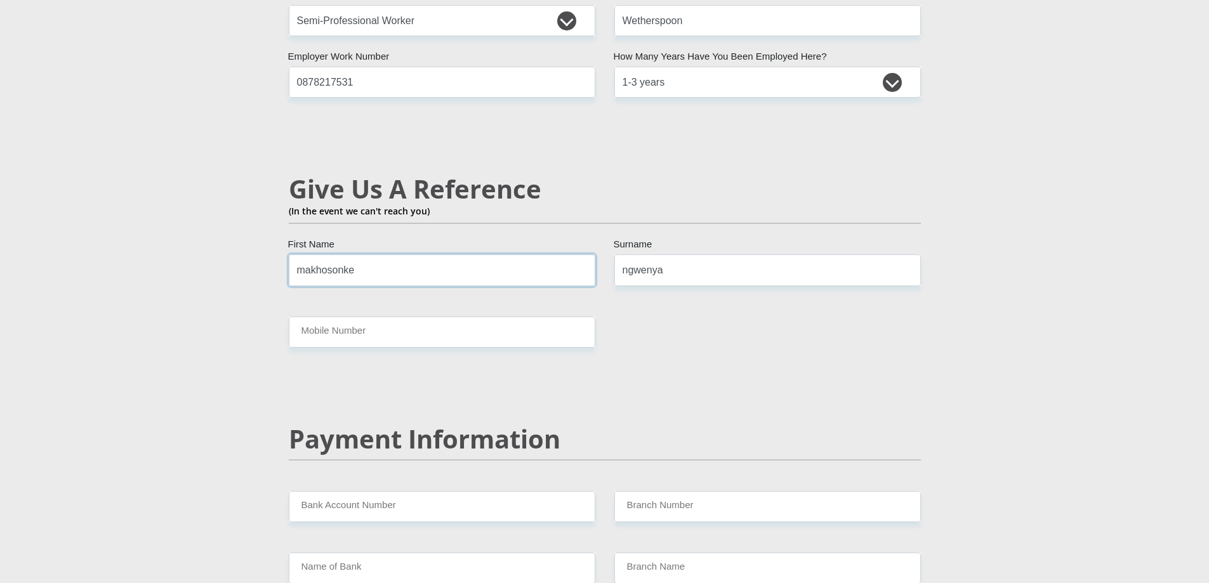
drag, startPoint x: 362, startPoint y: 251, endPoint x: 234, endPoint y: 251, distance: 128.9
type input "Bonginkosi"
click at [341, 324] on input "Mobile Number" at bounding box center [442, 332] width 307 height 31
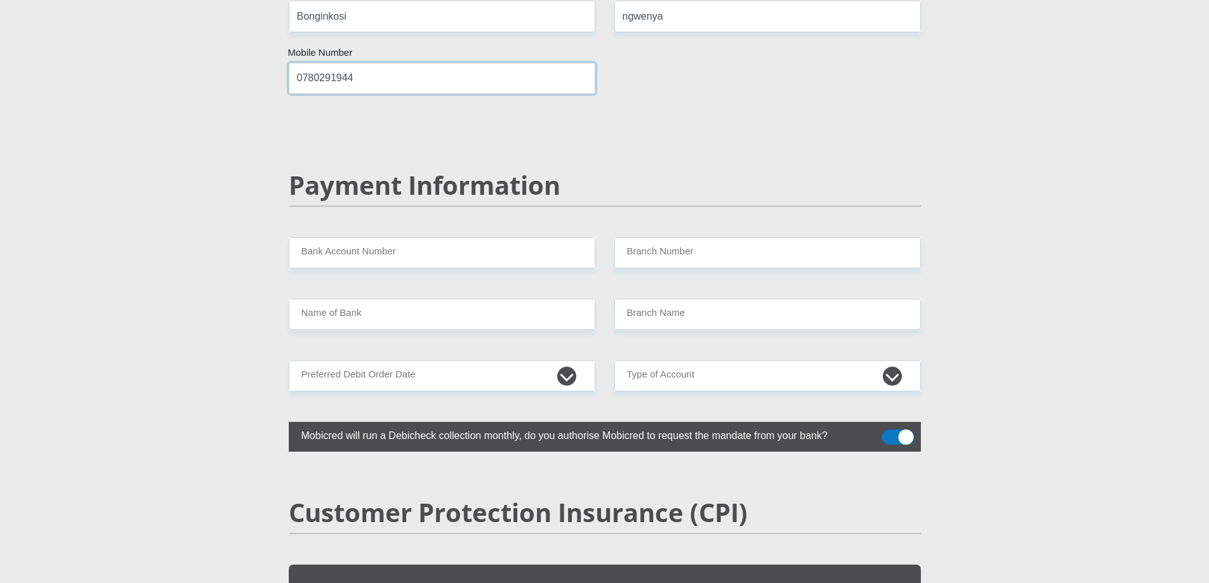
scroll to position [2412, 0]
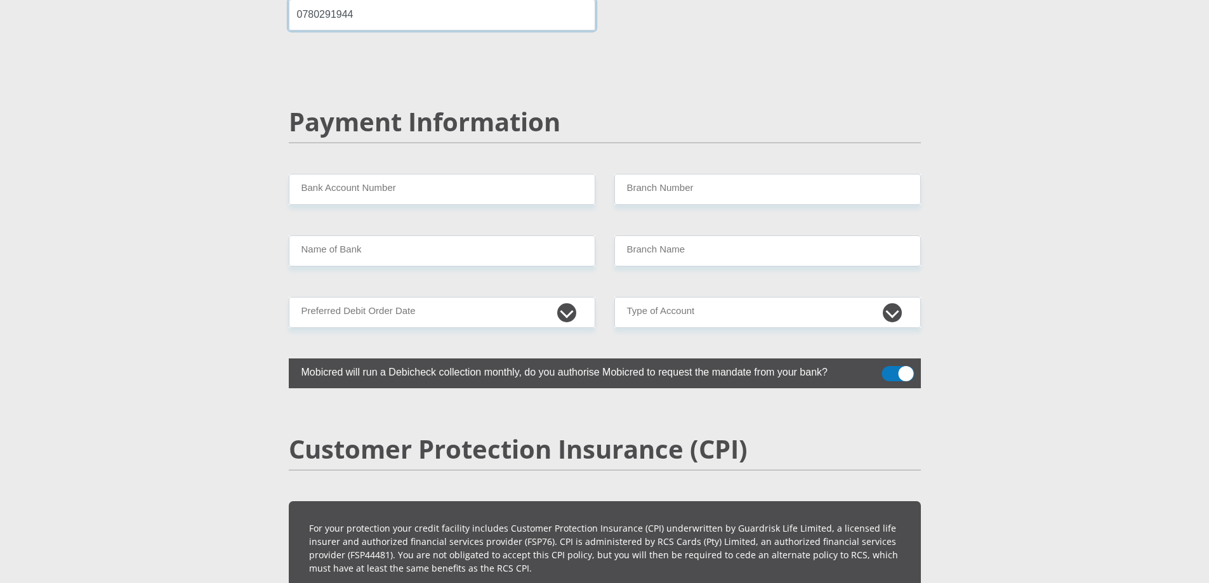
type input "0780291944"
click at [387, 182] on input "Bank Account Number" at bounding box center [442, 189] width 307 height 31
click at [314, 175] on input "Bank Account Number" at bounding box center [442, 189] width 307 height 31
paste input "20072067482"
type input "20072067482"
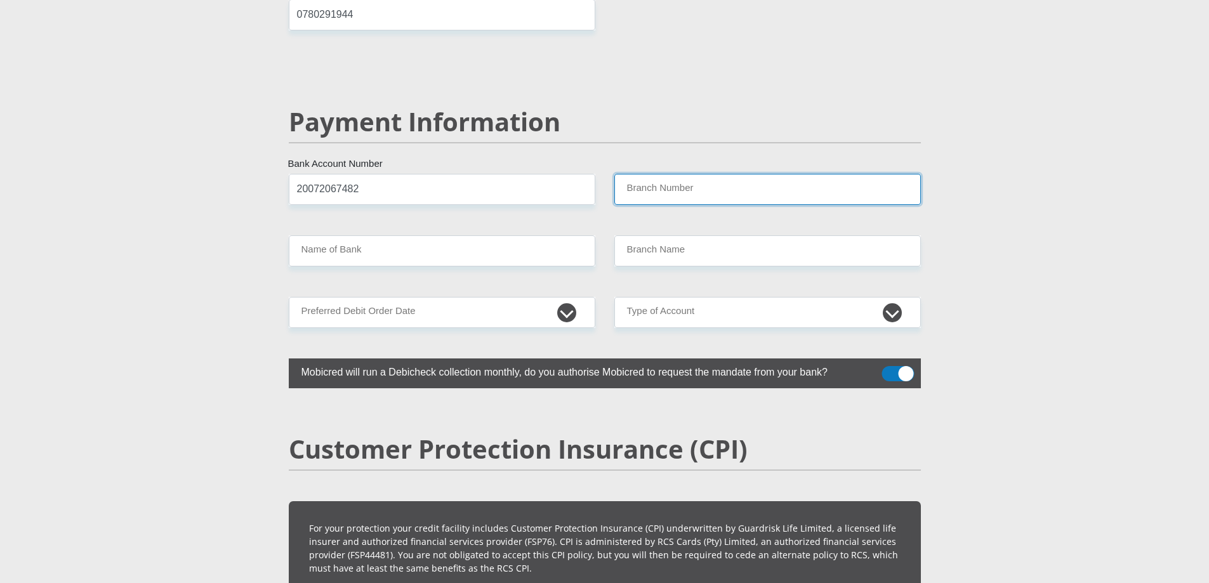
click at [674, 174] on input "Branch Number" at bounding box center [767, 189] width 307 height 31
click at [639, 174] on input "Branch Number" at bounding box center [767, 189] width 307 height 31
paste input "430000"
type input "430000"
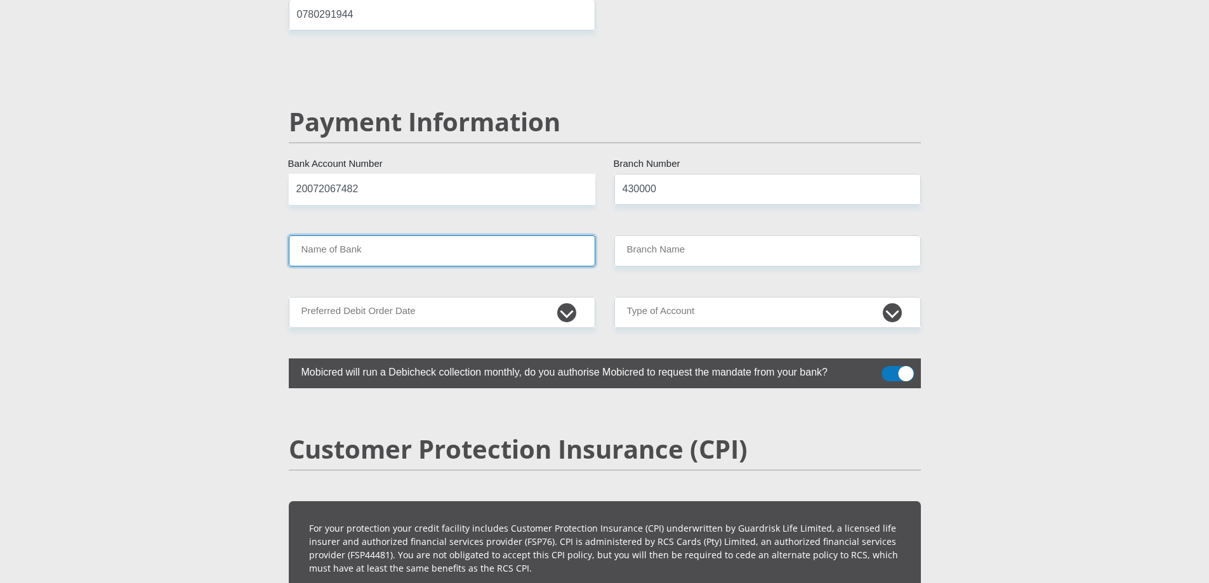
click at [341, 235] on input "Name of Bank" at bounding box center [442, 250] width 307 height 31
type input "AFRICAN BANK"
type input "HEAD OFFICE"
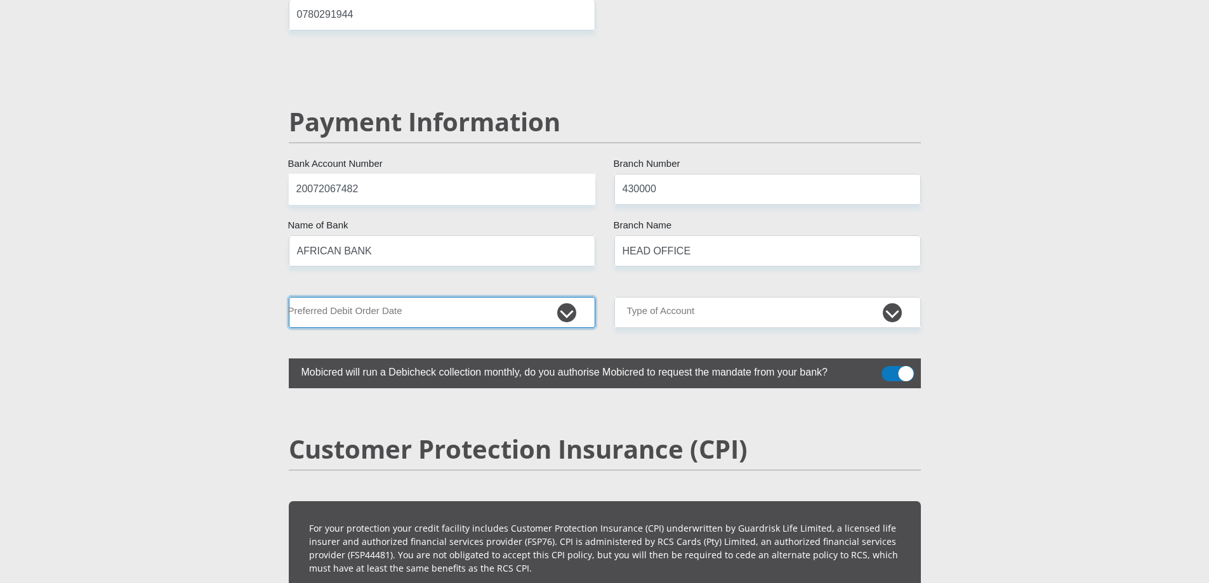
click at [407, 297] on select "1st 2nd 3rd 4th 5th 7th 18th 19th 20th 21st 22nd 23rd 24th 25th 26th 27th 28th …" at bounding box center [442, 312] width 307 height 31
select select "25"
click at [289, 297] on select "1st 2nd 3rd 4th 5th 7th 18th 19th 20th 21st 22nd 23rd 24th 25th 26th 27th 28th …" at bounding box center [442, 312] width 307 height 31
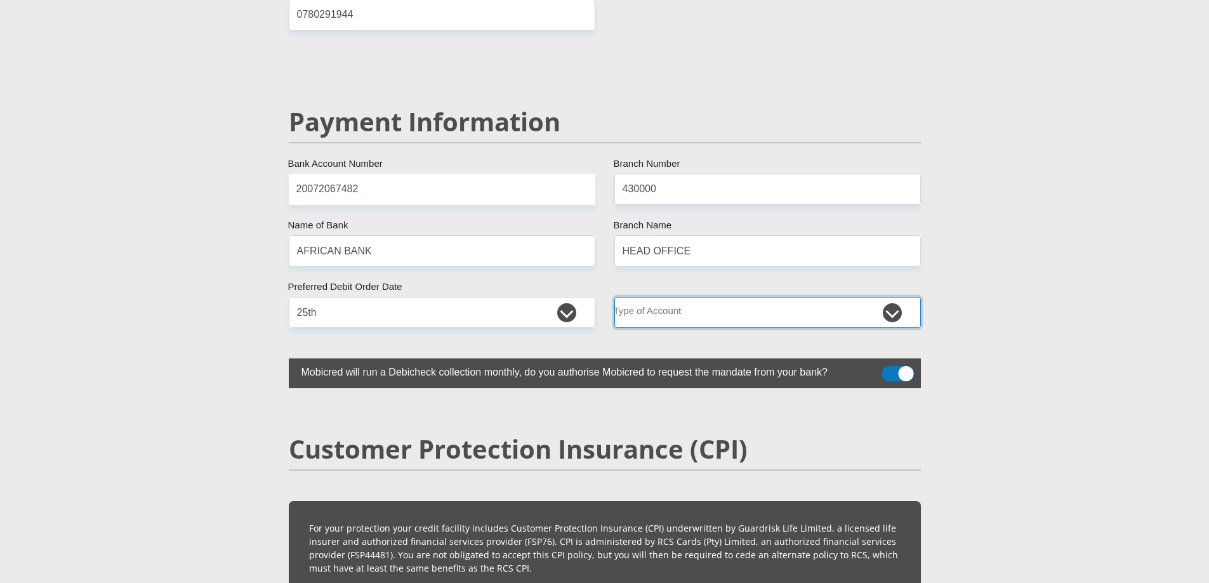
click at [691, 297] on select "Cheque Savings" at bounding box center [767, 312] width 307 height 31
select select "SAV"
click at [614, 297] on select "Cheque Savings" at bounding box center [767, 312] width 307 height 31
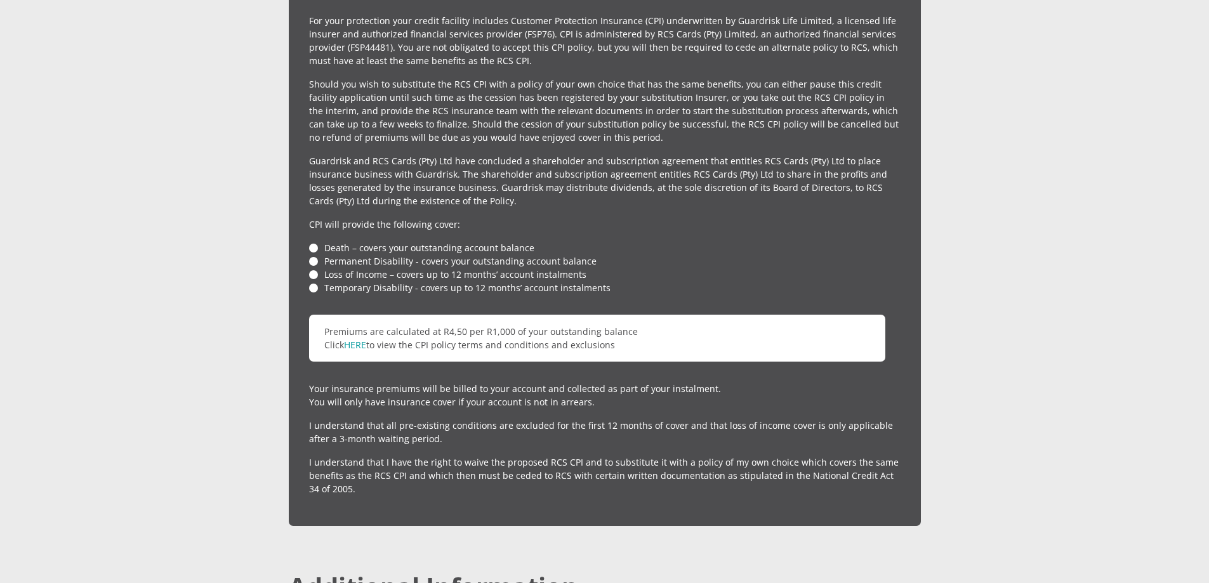
scroll to position [2983, 0]
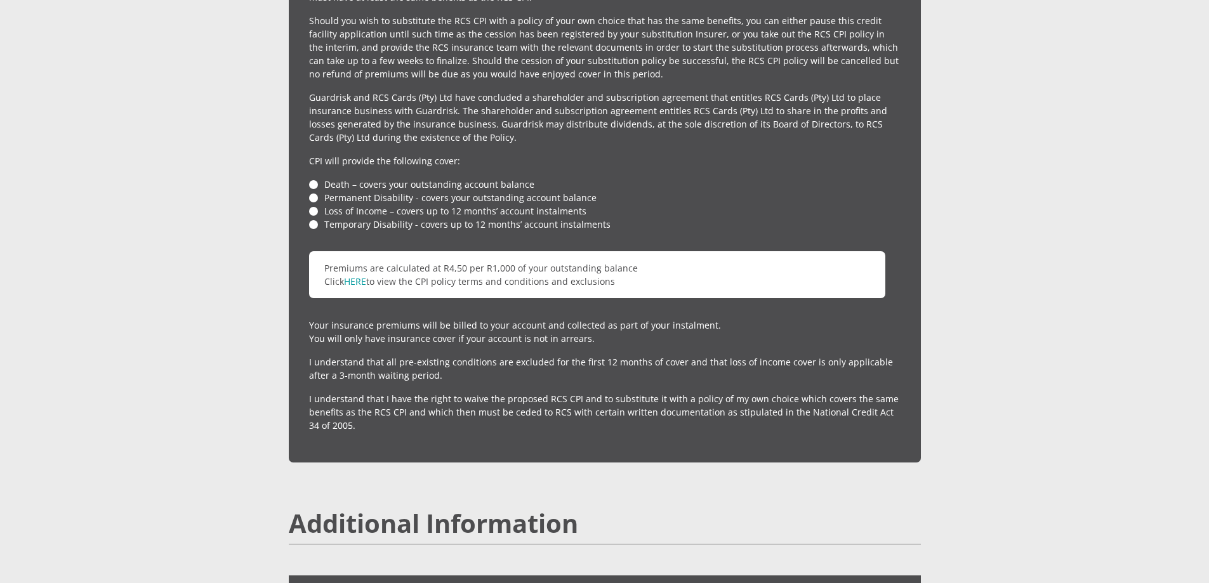
click at [313, 178] on li "Death – covers your outstanding account balance" at bounding box center [605, 184] width 592 height 13
click at [314, 178] on li "Death – covers your outstanding account balance" at bounding box center [605, 184] width 592 height 13
click at [321, 204] on li "Loss of Income – covers up to 12 months’ account instalments" at bounding box center [605, 210] width 592 height 13
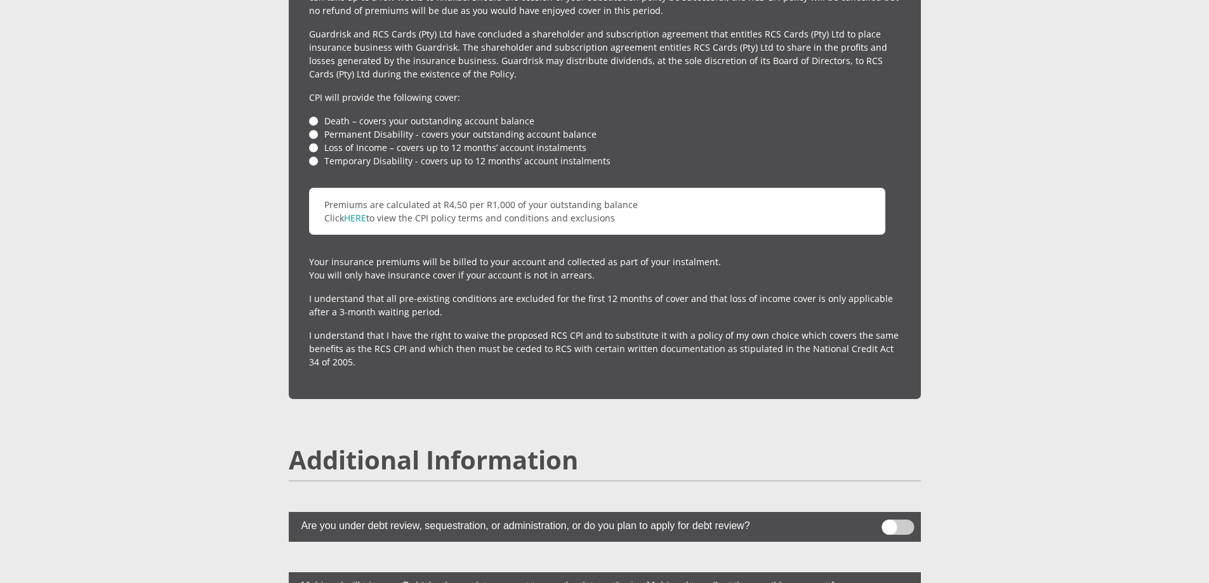
scroll to position [3301, 0]
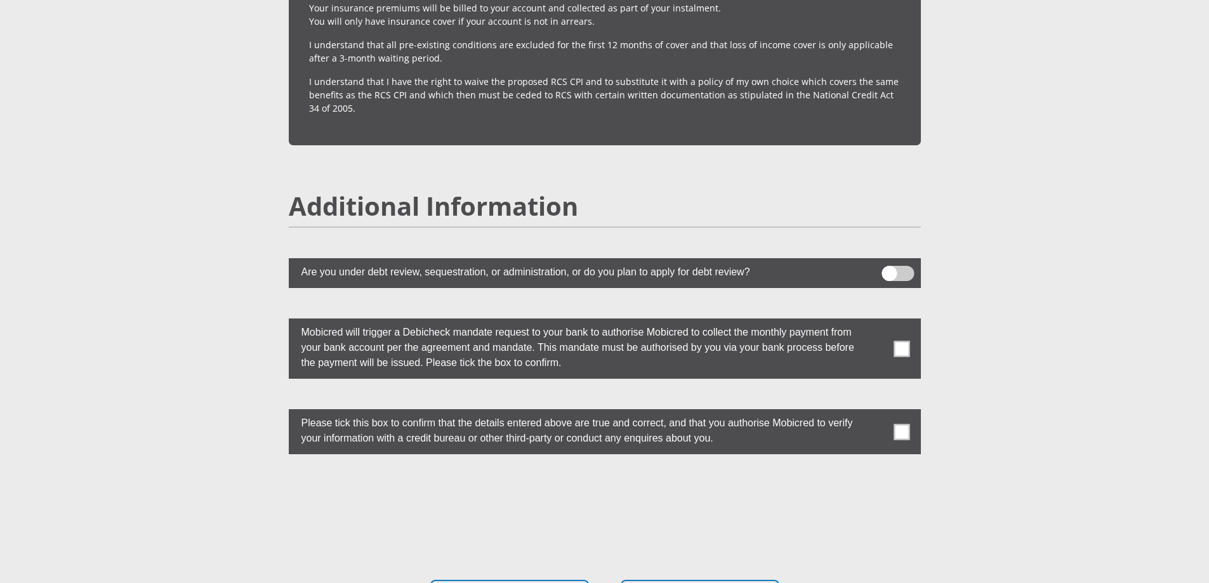
click at [906, 341] on span at bounding box center [902, 349] width 16 height 16
click at [877, 322] on input "checkbox" at bounding box center [877, 322] width 0 height 0
click at [906, 424] on span at bounding box center [902, 432] width 16 height 16
click at [877, 413] on input "checkbox" at bounding box center [877, 413] width 0 height 0
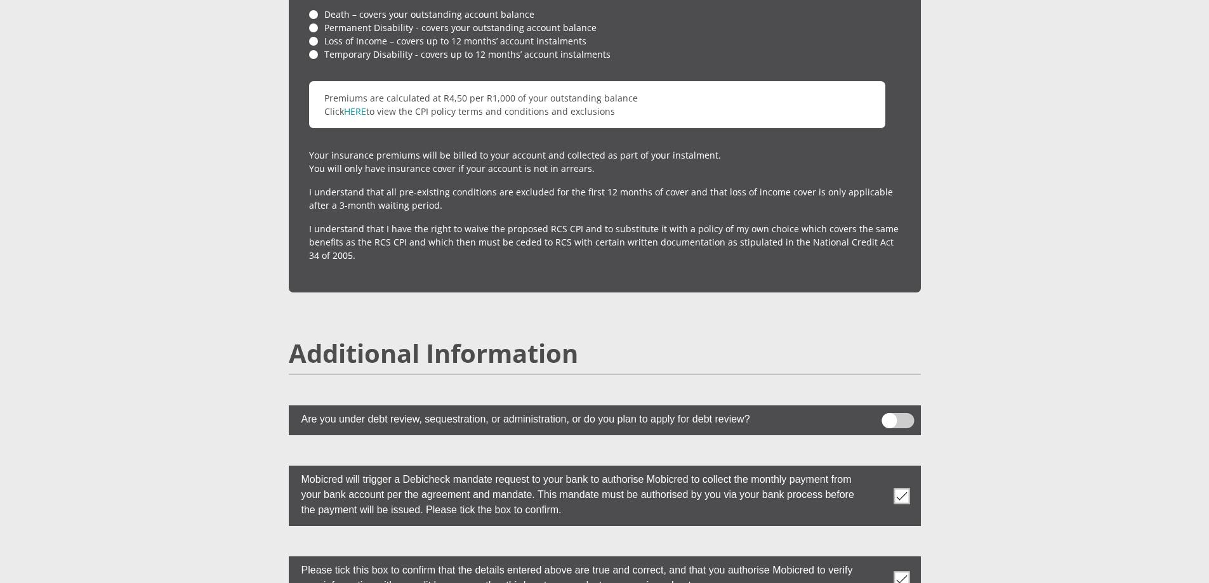
scroll to position [3471, 0]
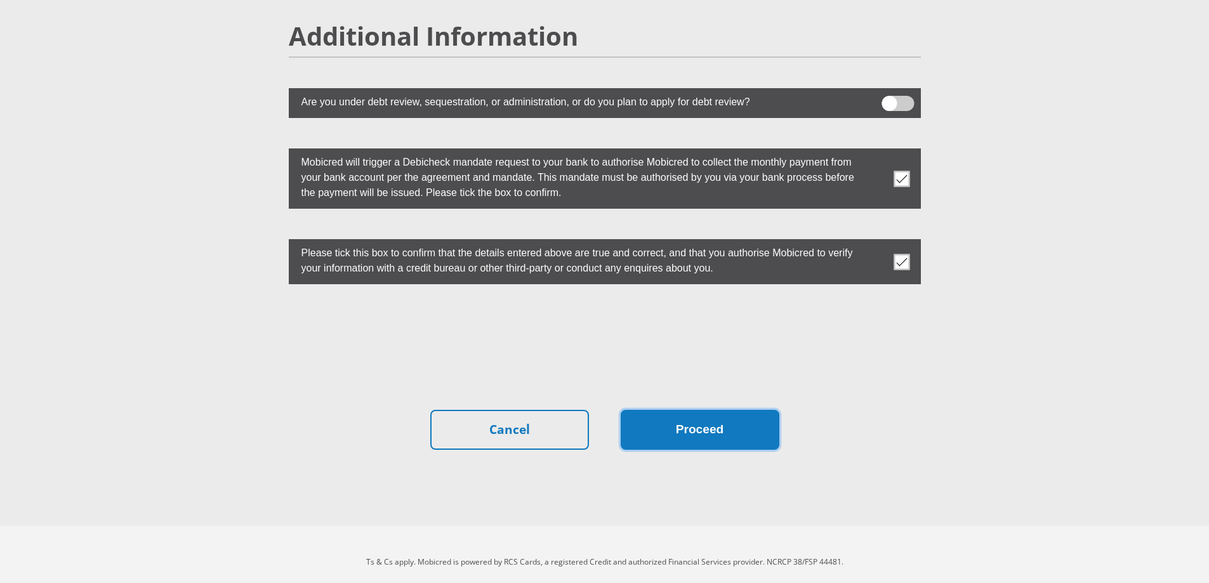
click at [698, 410] on button "Proceed" at bounding box center [700, 430] width 159 height 40
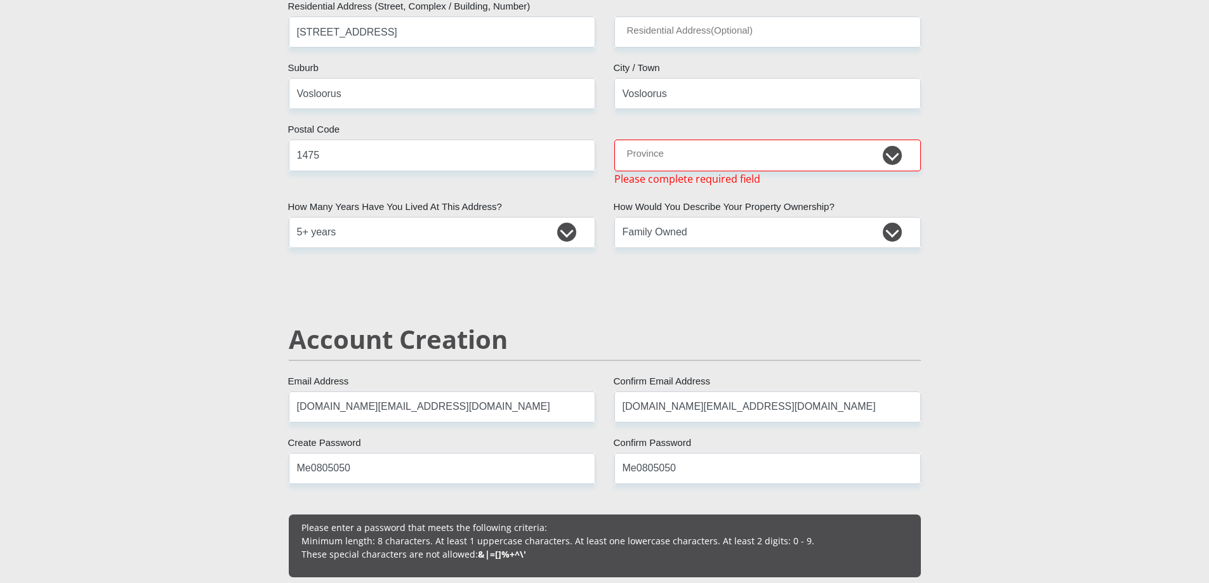
scroll to position [600, 0]
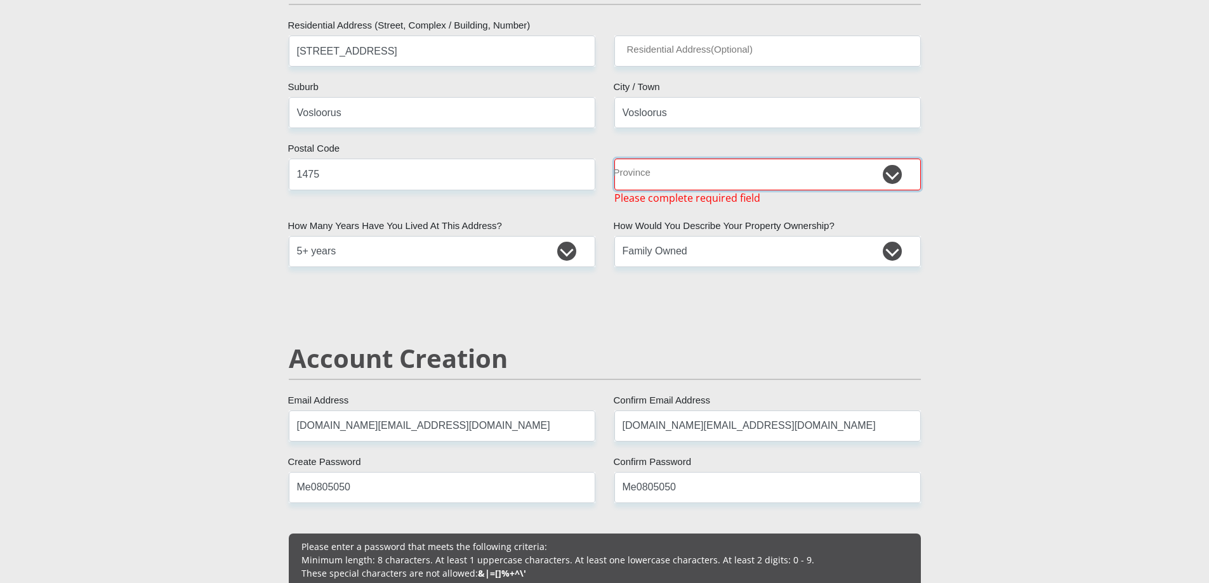
click at [655, 173] on select "Eastern Cape Free State [GEOGRAPHIC_DATA] [GEOGRAPHIC_DATA][DATE] [GEOGRAPHIC_D…" at bounding box center [767, 174] width 307 height 31
select select "Gauteng"
click at [614, 159] on select "Eastern Cape Free State [GEOGRAPHIC_DATA] [GEOGRAPHIC_DATA][DATE] [GEOGRAPHIC_D…" at bounding box center [767, 174] width 307 height 31
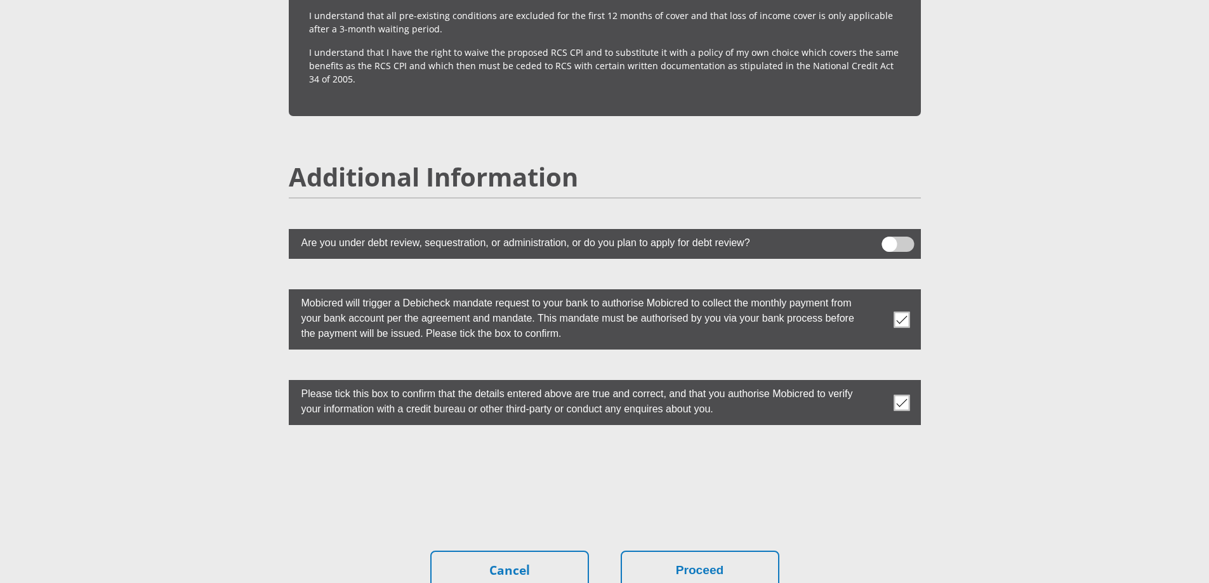
scroll to position [3471, 0]
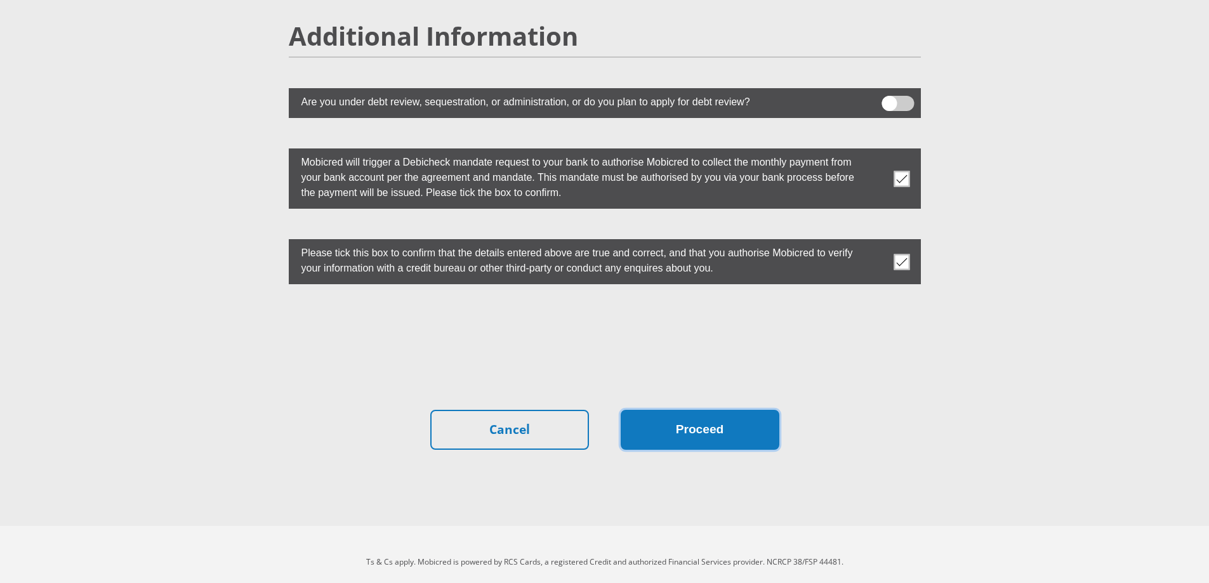
click at [728, 410] on button "Proceed" at bounding box center [700, 430] width 159 height 40
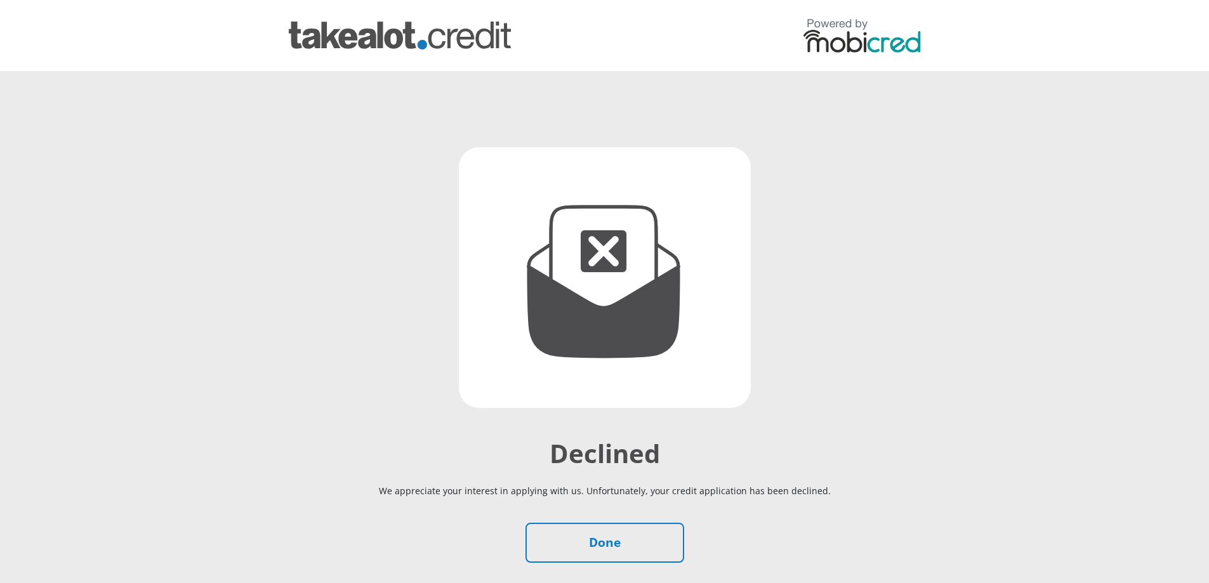
scroll to position [98, 0]
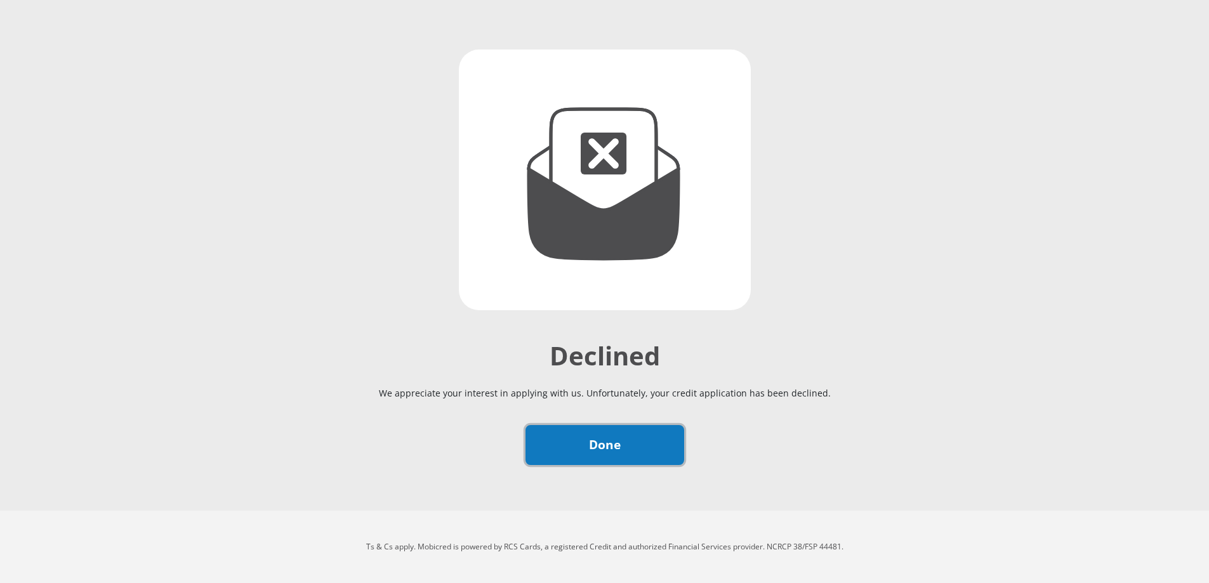
click at [611, 453] on link "Done" at bounding box center [605, 445] width 159 height 40
